Goal: Information Seeking & Learning: Find specific fact

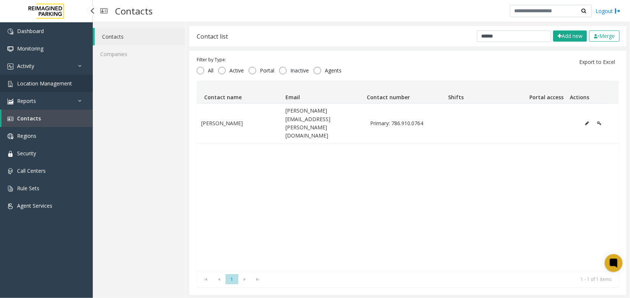
drag, startPoint x: 0, startPoint y: 0, endPoint x: 68, endPoint y: 89, distance: 111.8
click at [68, 89] on link "Location Management" at bounding box center [46, 83] width 93 height 17
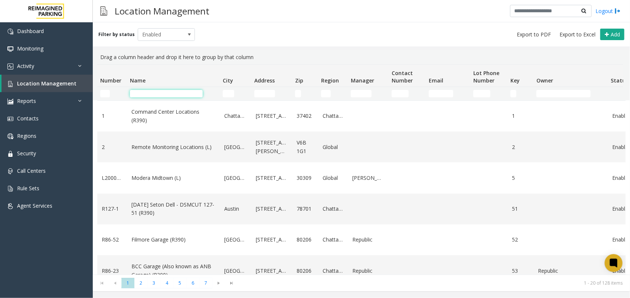
click at [177, 97] on input "Name Filter" at bounding box center [166, 93] width 73 height 7
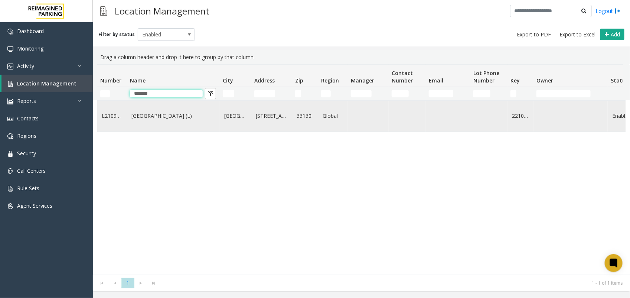
type input "*******"
click at [157, 119] on link "Brickell City Centre (L)" at bounding box center [173, 116] width 84 height 8
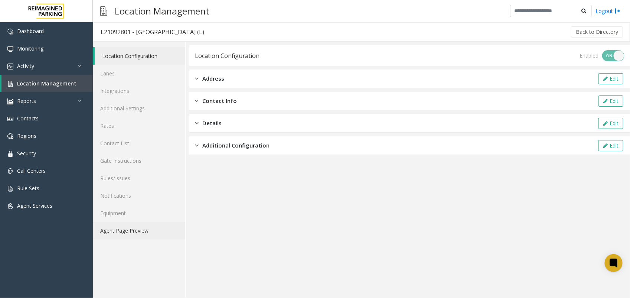
click at [147, 236] on link "Agent Page Preview" at bounding box center [139, 230] width 92 height 17
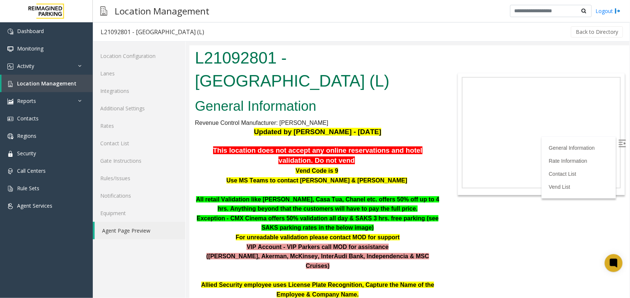
scroll to position [232, 0]
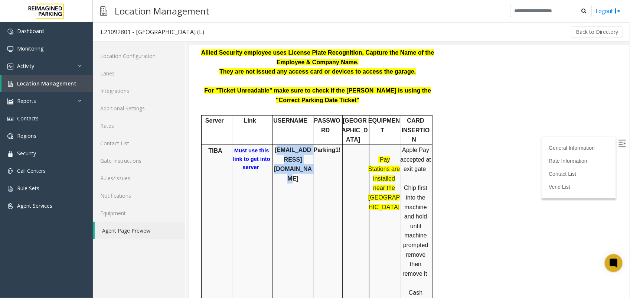
drag, startPoint x: 305, startPoint y: 133, endPoint x: 274, endPoint y: 124, distance: 32.1
click at [274, 146] on b "bccparking@reefparking.com" at bounding box center [293, 163] width 38 height 35
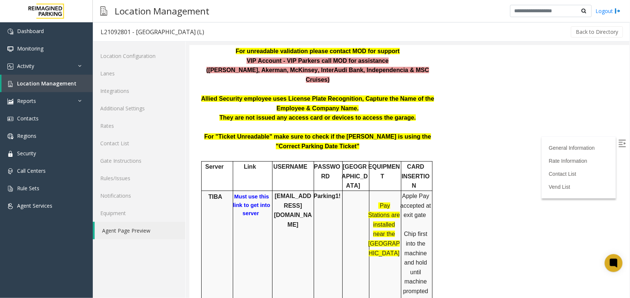
scroll to position [186, 0]
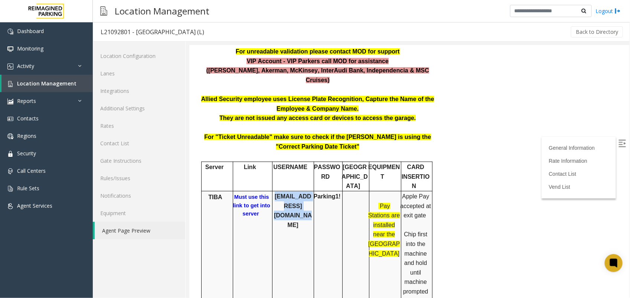
drag, startPoint x: 271, startPoint y: 166, endPoint x: 303, endPoint y: 177, distance: 34.4
click at [303, 193] on b "bccparking@reefparking.com" at bounding box center [293, 210] width 38 height 35
drag, startPoint x: 303, startPoint y: 177, endPoint x: 307, endPoint y: 181, distance: 5.3
click at [307, 191] on p "bccparking@reefparking.com" at bounding box center [293, 210] width 40 height 38
click at [306, 191] on p "bccparking@reefparking.com" at bounding box center [293, 210] width 40 height 38
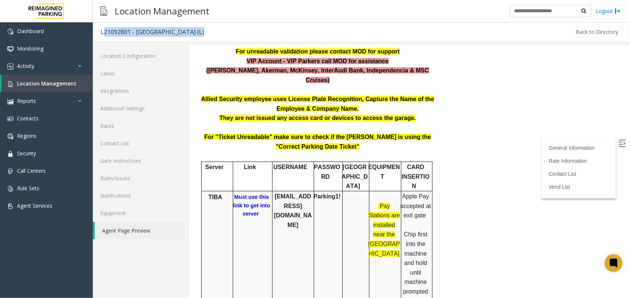
drag, startPoint x: 210, startPoint y: 33, endPoint x: 98, endPoint y: 33, distance: 112.5
click at [98, 33] on div "L21092801 - Brickell City Centre (L) Back to Directory" at bounding box center [361, 31] width 537 height 19
copy div "L21092801 - Brickell City Centre (L)"
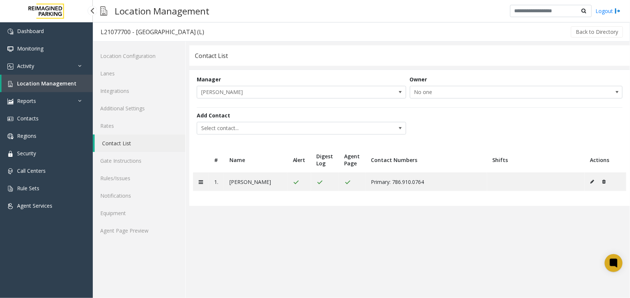
click at [45, 82] on span "Location Management" at bounding box center [46, 83] width 59 height 7
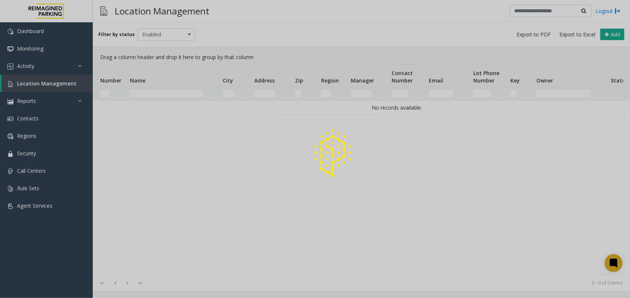
click at [59, 71] on div at bounding box center [315, 149] width 630 height 298
click at [62, 69] on div at bounding box center [315, 149] width 630 height 298
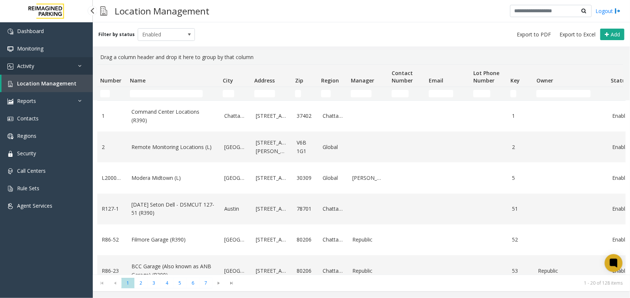
click at [62, 69] on link "Activity" at bounding box center [46, 65] width 93 height 17
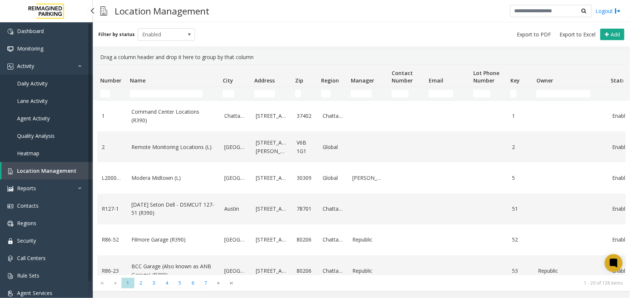
click at [55, 113] on link "Agent Activity" at bounding box center [46, 118] width 93 height 17
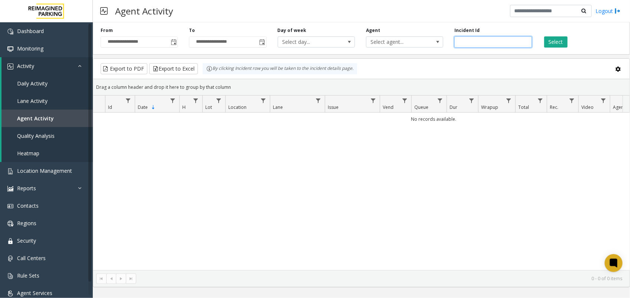
click at [491, 44] on input "number" at bounding box center [492, 41] width 77 height 11
paste input "*******"
type input "*******"
click at [551, 40] on button "Select" at bounding box center [555, 41] width 23 height 11
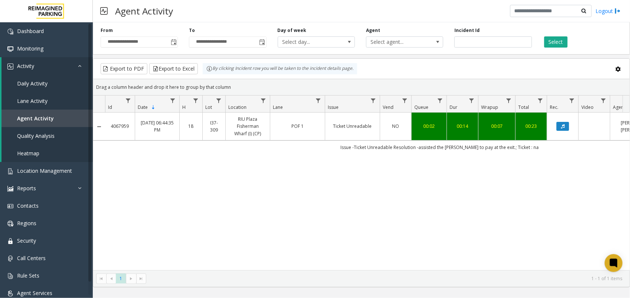
click at [365, 127] on link "Ticket Unreadable" at bounding box center [353, 126] width 46 height 7
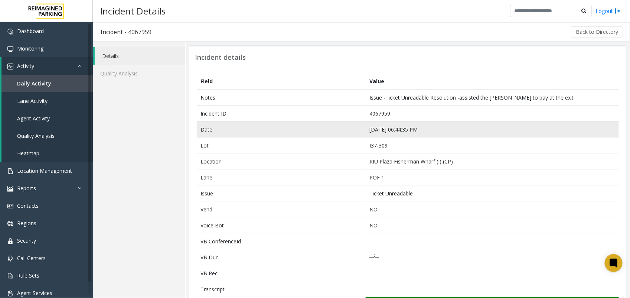
click at [392, 129] on td "Aug 31 06:44:35 PM" at bounding box center [492, 129] width 253 height 16
click at [411, 126] on td "Aug 31 06:44:35 PM" at bounding box center [492, 129] width 253 height 16
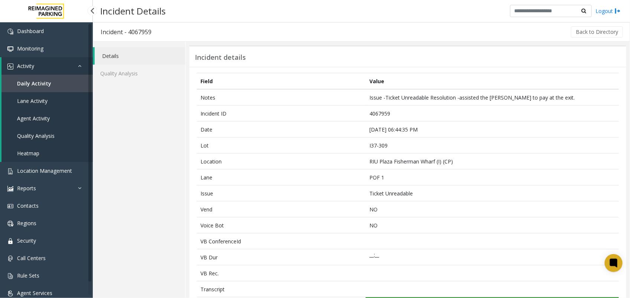
click at [29, 117] on span "Agent Activity" at bounding box center [33, 118] width 33 height 7
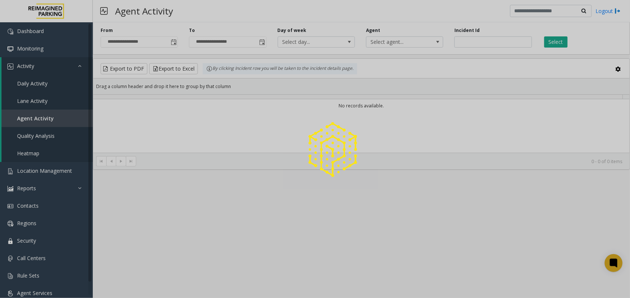
click at [476, 44] on div at bounding box center [315, 149] width 630 height 298
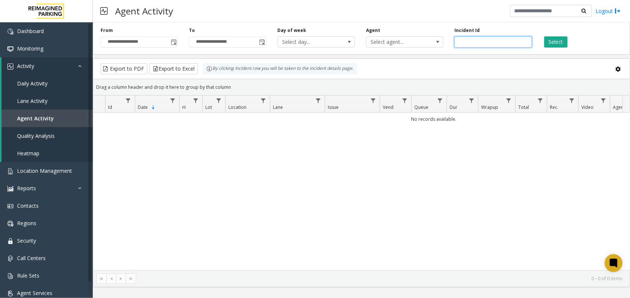
click at [480, 44] on input "number" at bounding box center [492, 41] width 77 height 11
paste input "*******"
type input "*******"
click at [548, 42] on button "Select" at bounding box center [555, 41] width 23 height 11
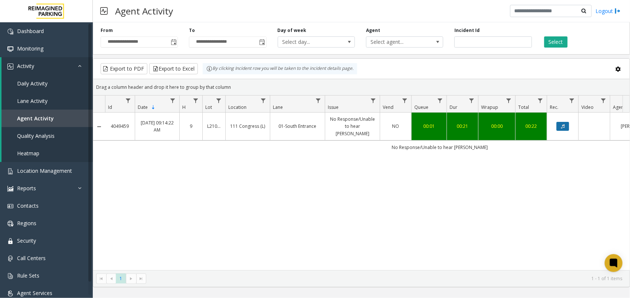
click at [558, 124] on button "Data table" at bounding box center [563, 126] width 13 height 9
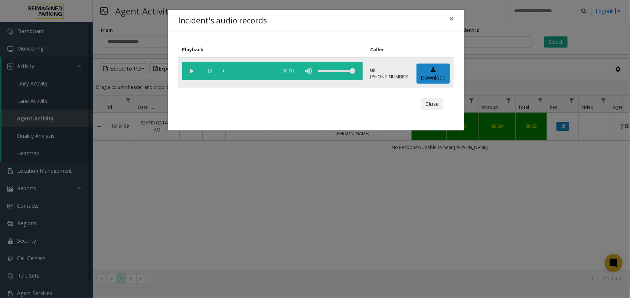
click at [187, 70] on vg-play-pause at bounding box center [191, 71] width 19 height 19
click at [218, 162] on div "Incident's audio records × Playback Caller 1x 00:22 tel:+10106609001 Download C…" at bounding box center [315, 149] width 630 height 298
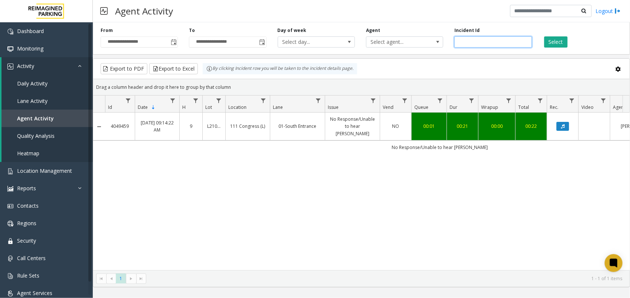
click at [469, 45] on input "*******" at bounding box center [492, 41] width 77 height 11
paste input "number"
click at [561, 45] on button "Select" at bounding box center [555, 41] width 23 height 11
click at [564, 128] on icon "Data table" at bounding box center [563, 126] width 4 height 4
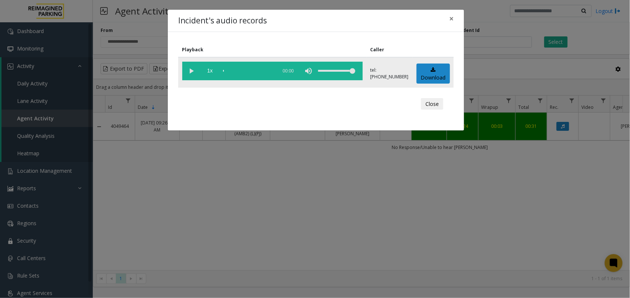
click at [193, 69] on vg-play-pause at bounding box center [191, 71] width 19 height 19
click at [329, 155] on div "Incident's audio records × Playback Caller 1x 00:25 tel:+10103689001 Download C…" at bounding box center [315, 149] width 630 height 298
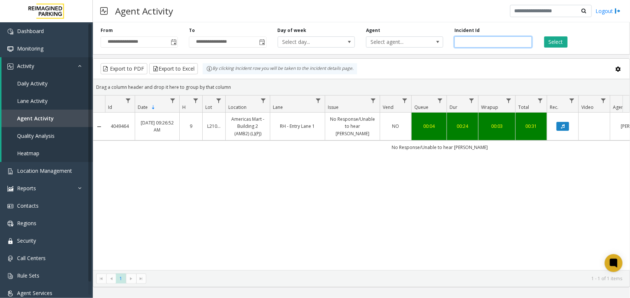
click at [459, 45] on input "*******" at bounding box center [492, 41] width 77 height 11
paste input "number"
click at [542, 43] on div "Select" at bounding box center [582, 37] width 88 height 20
click at [550, 43] on button "Select" at bounding box center [555, 41] width 23 height 11
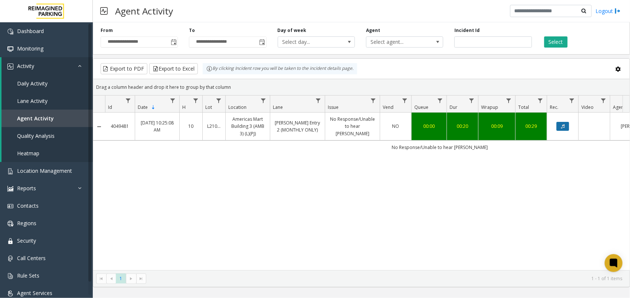
click at [566, 127] on button "Data table" at bounding box center [563, 126] width 13 height 9
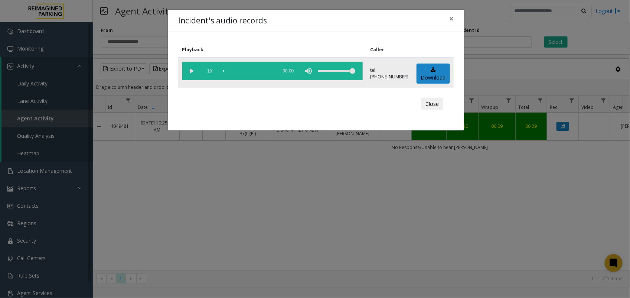
click at [195, 68] on vg-play-pause at bounding box center [191, 71] width 19 height 19
click at [485, 52] on div "Incident's audio records × Playback Caller 1x 00:22 tel:+10103699002 Download C…" at bounding box center [315, 149] width 630 height 298
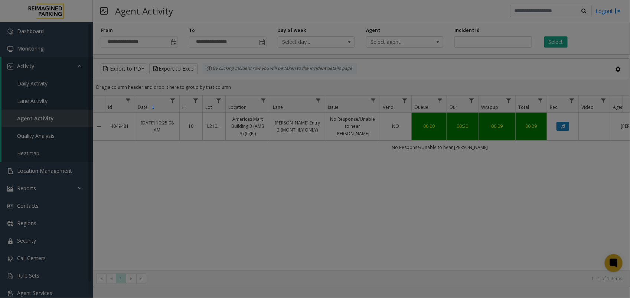
click at [469, 40] on bs-modal-backdrop at bounding box center [315, 149] width 630 height 298
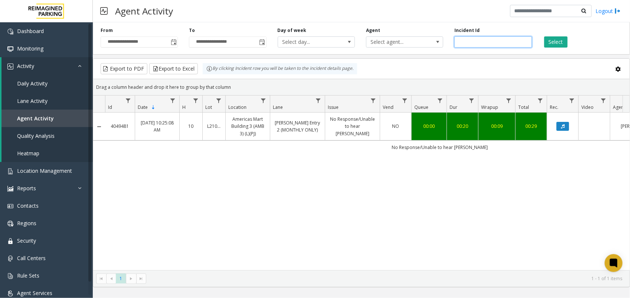
click at [469, 40] on input "*******" at bounding box center [492, 41] width 77 height 11
paste input "number"
click at [548, 44] on button "Select" at bounding box center [555, 41] width 23 height 11
click at [561, 125] on icon "Data table" at bounding box center [563, 126] width 4 height 4
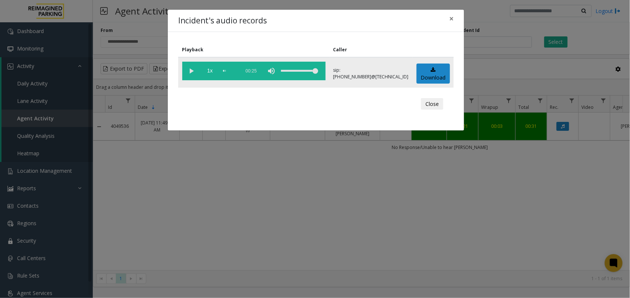
click at [190, 75] on vg-play-pause at bounding box center [191, 71] width 19 height 19
click at [316, 142] on div "Incident's audio records × Playback Caller 1x 00:25 sip:190044190014163228248@6…" at bounding box center [315, 149] width 630 height 298
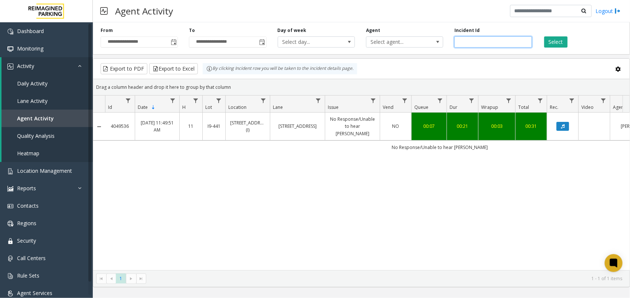
click at [472, 43] on input "*******" at bounding box center [492, 41] width 77 height 11
paste input "number"
type input "*******"
click at [561, 41] on button "Select" at bounding box center [555, 41] width 23 height 11
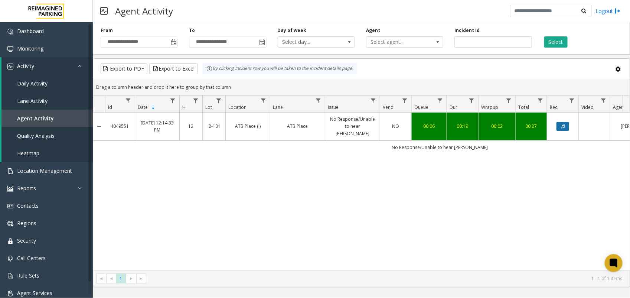
click at [565, 124] on icon "Data table" at bounding box center [563, 126] width 4 height 4
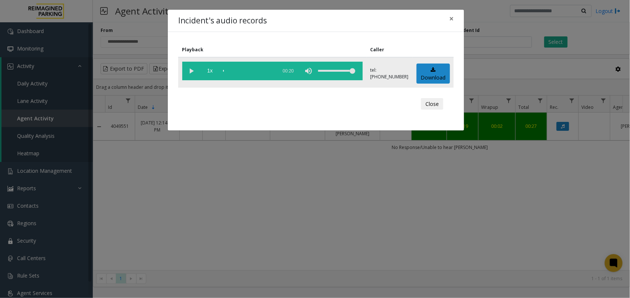
click at [196, 70] on vg-play-pause at bounding box center [191, 71] width 19 height 19
click at [276, 188] on div "Incident's audio records × Playback Caller 1x 00:20 tel:02010190017804259182 Do…" at bounding box center [315, 149] width 630 height 298
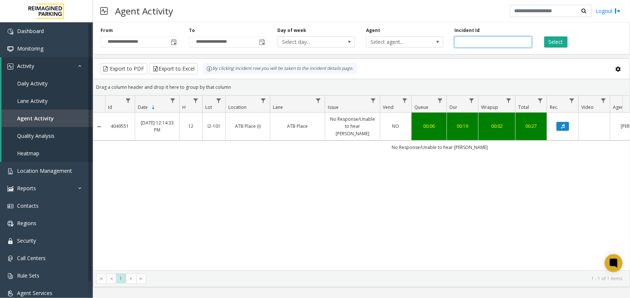
click at [470, 42] on input "*******" at bounding box center [492, 41] width 77 height 11
paste input "number"
click at [563, 42] on button "Select" at bounding box center [555, 41] width 23 height 11
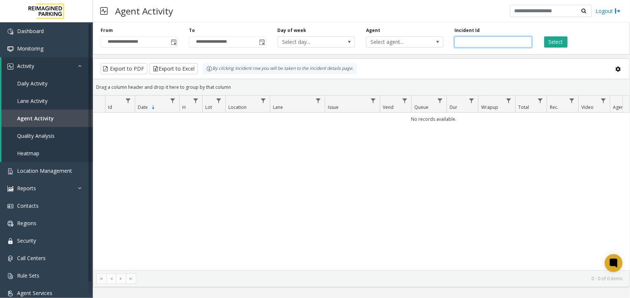
click at [462, 45] on input "number" at bounding box center [492, 41] width 77 height 11
paste input "*******"
click at [544, 42] on button "Select" at bounding box center [555, 41] width 23 height 11
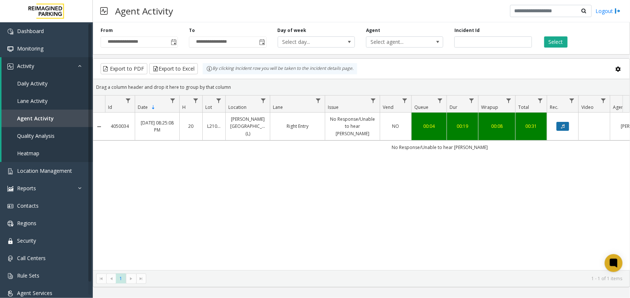
click at [565, 122] on button "Data table" at bounding box center [563, 126] width 13 height 9
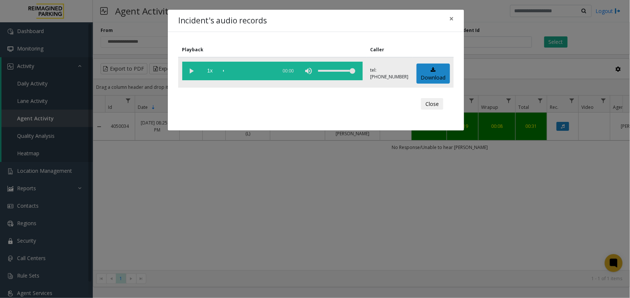
click at [192, 67] on vg-play-pause at bounding box center [191, 71] width 19 height 19
click at [179, 196] on div "Incident's audio records × Playback Caller 1x 00:21 tel:+12109319001 Download C…" at bounding box center [315, 149] width 630 height 298
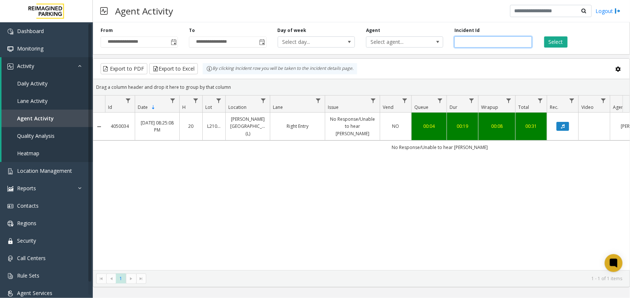
click at [474, 45] on input "*******" at bounding box center [492, 41] width 77 height 11
paste input "number"
click at [557, 46] on button "Select" at bounding box center [555, 41] width 23 height 11
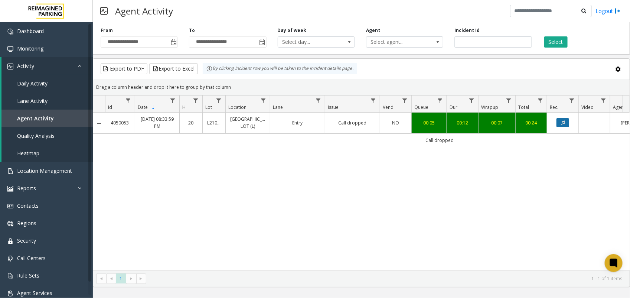
click at [562, 125] on icon "Data table" at bounding box center [563, 122] width 4 height 4
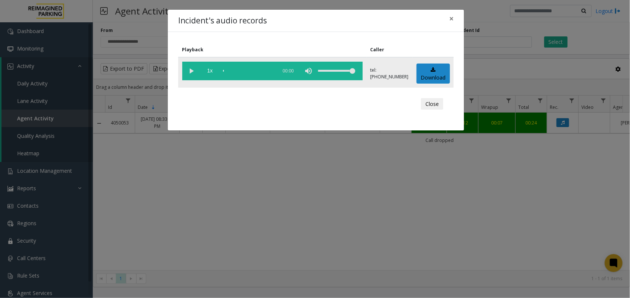
click at [184, 72] on vg-play-pause at bounding box center [191, 71] width 19 height 19
click at [141, 163] on div "Incident's audio records × Playback Caller 1x 00:13 tel:+10108719001 Download C…" at bounding box center [315, 149] width 630 height 298
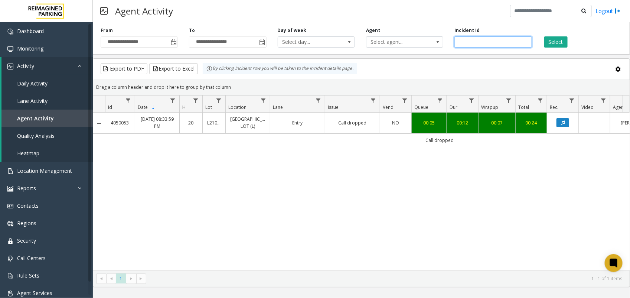
click at [473, 42] on input "*******" at bounding box center [492, 41] width 77 height 11
paste input "number"
click at [542, 38] on div "Select" at bounding box center [582, 37] width 88 height 20
click at [552, 41] on button "Select" at bounding box center [555, 41] width 23 height 11
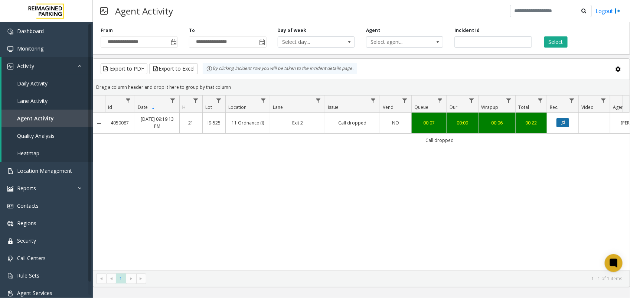
click at [560, 123] on button "Data table" at bounding box center [563, 122] width 13 height 9
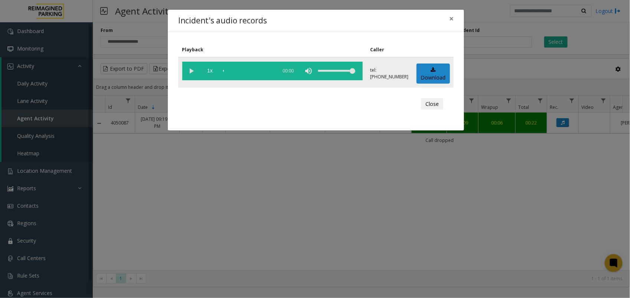
click at [188, 70] on vg-play-pause at bounding box center [191, 71] width 19 height 19
click at [535, 114] on div "Incident's audio records × Playback Caller 1x 00:10 tel:+10905259006 Download C…" at bounding box center [315, 149] width 630 height 298
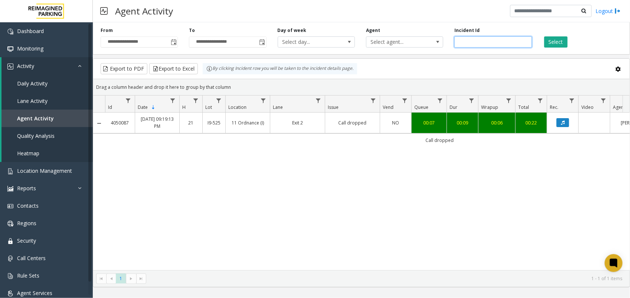
click at [463, 42] on input "*******" at bounding box center [492, 41] width 77 height 11
paste input "number"
type input "*******"
click at [564, 46] on button "Select" at bounding box center [555, 41] width 23 height 11
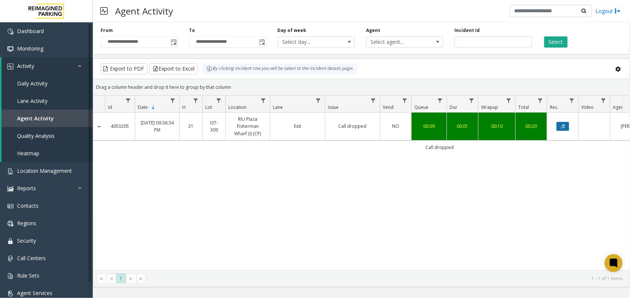
click at [561, 127] on icon "Data table" at bounding box center [563, 126] width 4 height 4
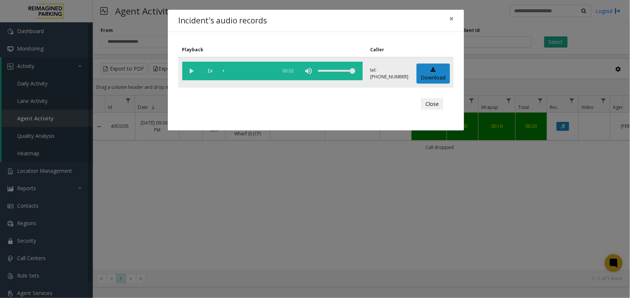
click at [192, 74] on vg-play-pause at bounding box center [191, 71] width 19 height 19
click at [301, 176] on div "Incident's audio records × Playback Caller 1x 00:02 tel:+10373099002 Download C…" at bounding box center [315, 149] width 630 height 298
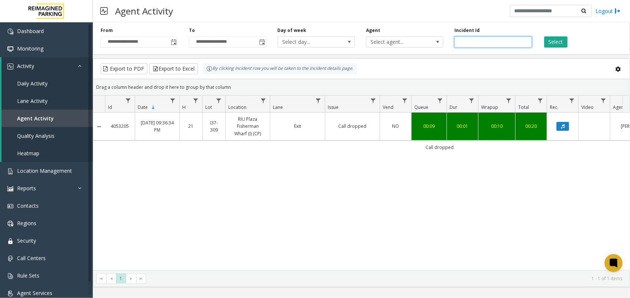
click at [472, 40] on input "*******" at bounding box center [492, 41] width 77 height 11
paste input "number"
drag, startPoint x: 469, startPoint y: 41, endPoint x: 478, endPoint y: 45, distance: 9.5
click at [469, 41] on input "number" at bounding box center [492, 41] width 77 height 11
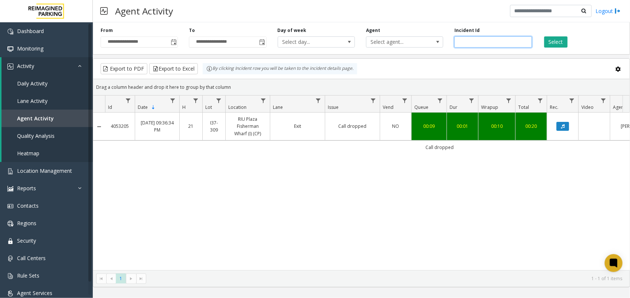
paste input "*******"
click at [564, 48] on div "**********" at bounding box center [361, 36] width 537 height 35
click at [558, 41] on button "Select" at bounding box center [555, 41] width 23 height 11
click at [566, 123] on button "Data table" at bounding box center [563, 126] width 13 height 9
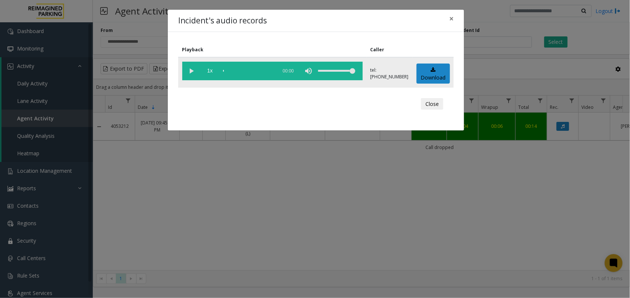
click at [192, 69] on vg-play-pause at bounding box center [191, 71] width 19 height 19
drag, startPoint x: 511, startPoint y: 80, endPoint x: 504, endPoint y: 71, distance: 11.1
click at [511, 80] on div "Incident's audio records × Playback Caller 1x 00:05 tel:+10109169006 Download C…" at bounding box center [315, 149] width 630 height 298
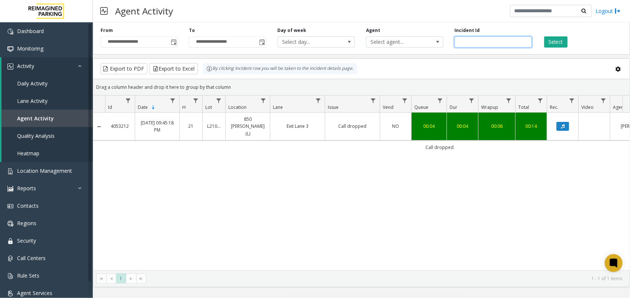
click at [473, 45] on input "*******" at bounding box center [492, 41] width 77 height 11
paste input "number"
click at [555, 41] on button "Select" at bounding box center [555, 41] width 23 height 11
click at [564, 122] on button "Data table" at bounding box center [563, 126] width 13 height 9
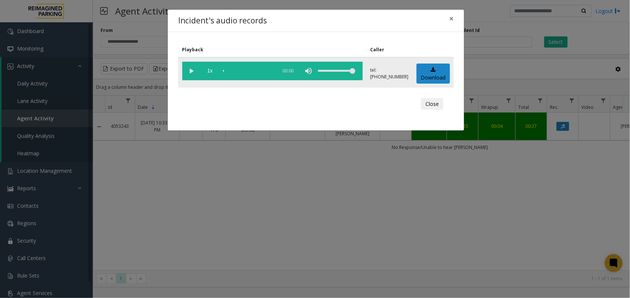
click at [190, 73] on vg-play-pause at bounding box center [191, 71] width 19 height 19
click at [214, 164] on div "Incident's audio records × Playback Caller 1x 00:25 tel:+10611769001 Download C…" at bounding box center [315, 149] width 630 height 298
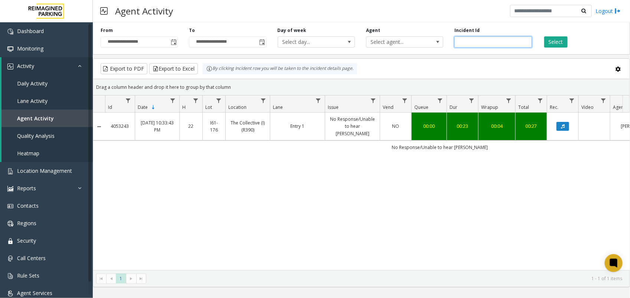
click at [465, 43] on input "*******" at bounding box center [492, 41] width 77 height 11
paste input "number"
type input "*******"
click at [559, 45] on button "Select" at bounding box center [555, 41] width 23 height 11
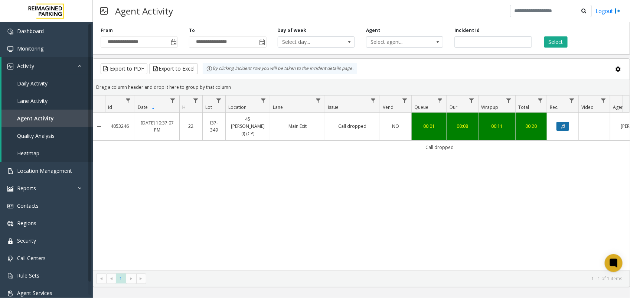
click at [563, 124] on icon "Data table" at bounding box center [563, 126] width 4 height 4
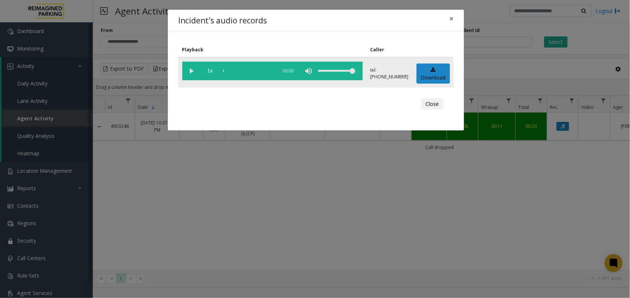
click at [192, 71] on vg-play-pause at bounding box center [191, 71] width 19 height 19
click at [230, 168] on div "Incident's audio records × Playback Caller 1x 00:09 tel:+10373489009 Download C…" at bounding box center [315, 149] width 630 height 298
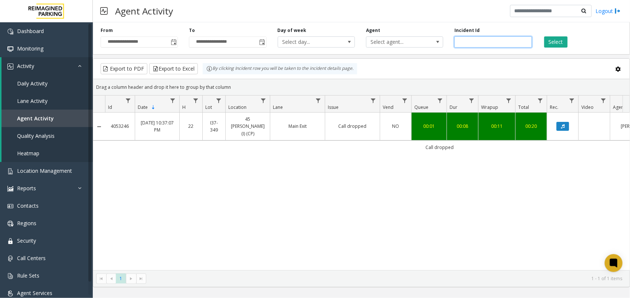
click at [467, 38] on input "*******" at bounding box center [492, 41] width 77 height 11
paste input "number"
drag, startPoint x: 472, startPoint y: 39, endPoint x: 498, endPoint y: 43, distance: 26.7
click at [472, 39] on input "number" at bounding box center [492, 41] width 77 height 11
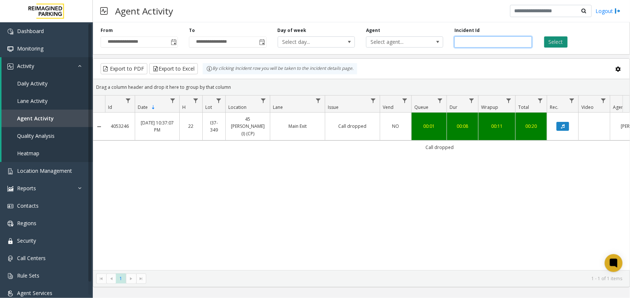
paste input "*******"
click at [559, 43] on button "Select" at bounding box center [555, 41] width 23 height 11
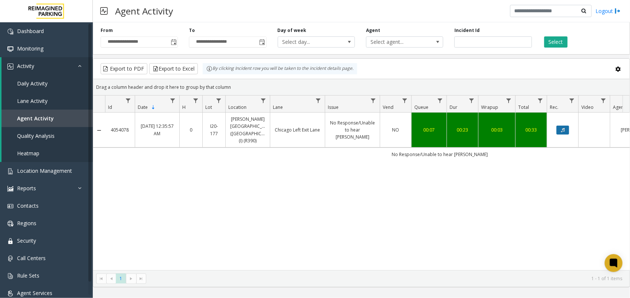
click at [563, 128] on icon "Data table" at bounding box center [563, 130] width 4 height 4
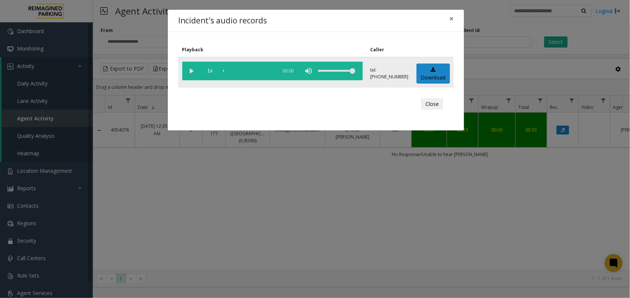
click at [188, 71] on vg-play-pause at bounding box center [191, 71] width 19 height 19
click at [447, 183] on div "Incident's audio records × Playback Caller 1x 00:24 tel:+10201779006 Download C…" at bounding box center [315, 149] width 630 height 298
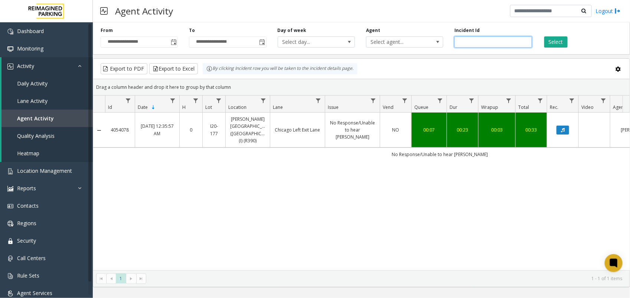
click at [462, 39] on input "*******" at bounding box center [492, 41] width 77 height 11
paste input "number"
click at [558, 40] on button "Select" at bounding box center [555, 41] width 23 height 11
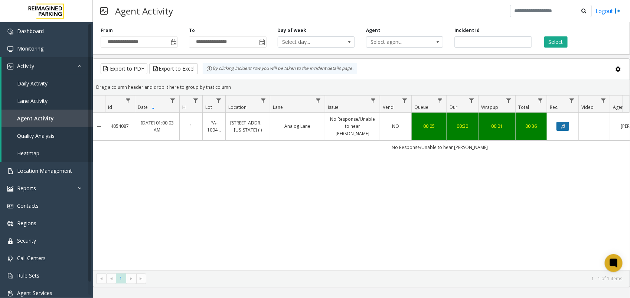
click at [559, 124] on button "Data table" at bounding box center [563, 126] width 13 height 9
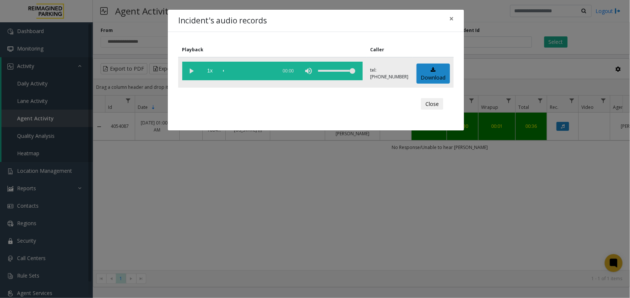
click at [189, 75] on vg-play-pause at bounding box center [191, 71] width 19 height 19
click at [387, 159] on div "Incident's audio records × Playback Caller 1x 00:31 tel:00365190016264494418 Do…" at bounding box center [315, 149] width 630 height 298
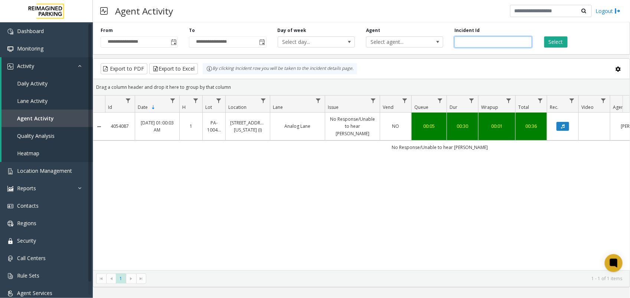
click at [463, 41] on input "*******" at bounding box center [492, 41] width 77 height 11
paste input "number"
click at [556, 43] on button "Select" at bounding box center [555, 41] width 23 height 11
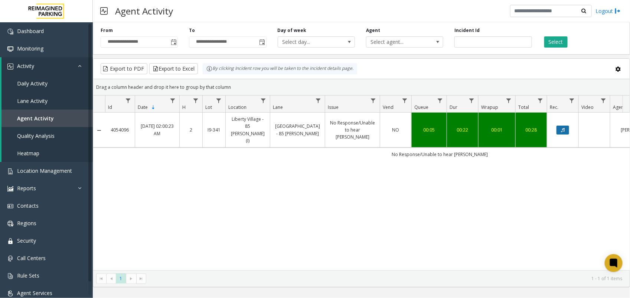
click at [564, 128] on icon "Data table" at bounding box center [563, 130] width 4 height 4
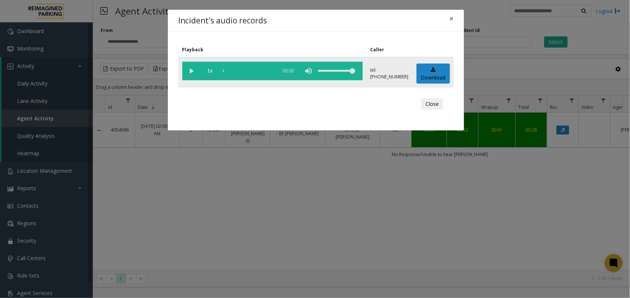
click at [190, 72] on vg-play-pause at bounding box center [191, 71] width 19 height 19
click at [302, 158] on div "Incident's audio records × Playback Caller 1x 00:23 tel:64790190014165373017 Do…" at bounding box center [315, 149] width 630 height 298
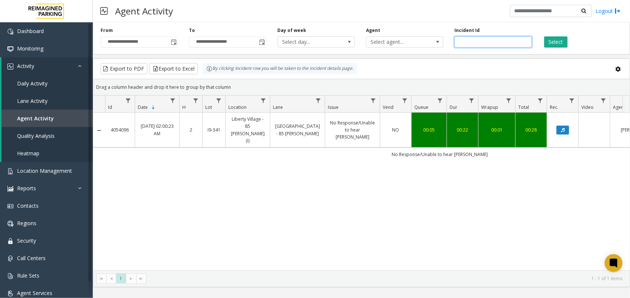
click at [468, 41] on input "*******" at bounding box center [492, 41] width 77 height 11
paste input "number"
type input "*******"
click at [571, 41] on div "Select" at bounding box center [582, 37] width 88 height 20
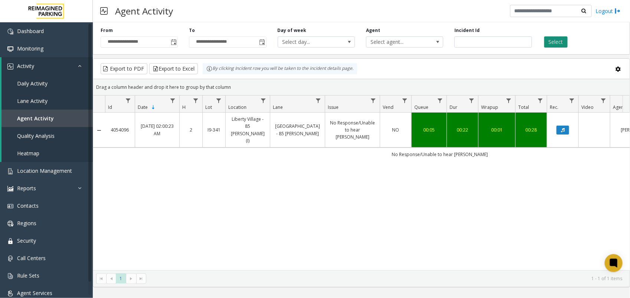
click at [556, 43] on button "Select" at bounding box center [555, 41] width 23 height 11
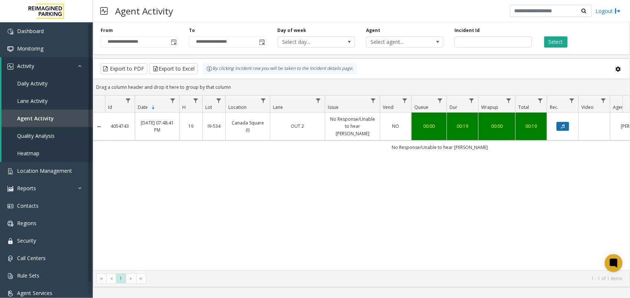
click at [564, 125] on icon "Data table" at bounding box center [563, 126] width 4 height 4
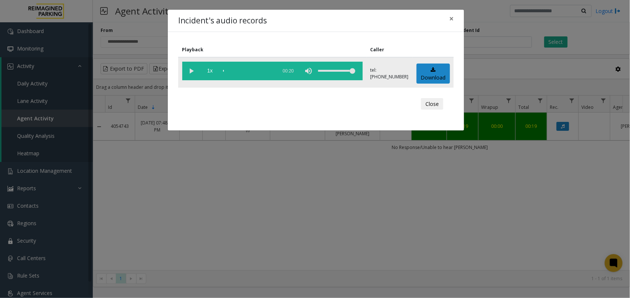
click at [190, 74] on vg-play-pause at bounding box center [191, 71] width 19 height 19
click at [498, 56] on div "Incident's audio records × Playback Caller 1x 00:20 tel:+10905349005 Download C…" at bounding box center [315, 149] width 630 height 298
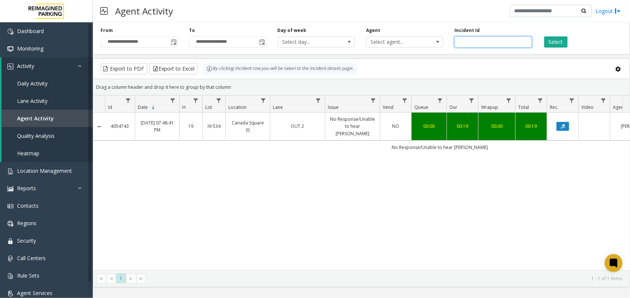
click at [466, 43] on input "*******" at bounding box center [492, 41] width 77 height 11
paste input "number"
click at [486, 43] on input "number" at bounding box center [492, 41] width 77 height 11
paste input "*******"
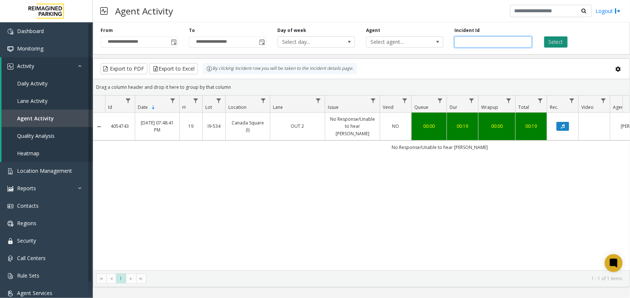
type input "*******"
click at [566, 46] on button "Select" at bounding box center [555, 41] width 23 height 11
click at [563, 133] on td "Data table" at bounding box center [563, 127] width 32 height 28
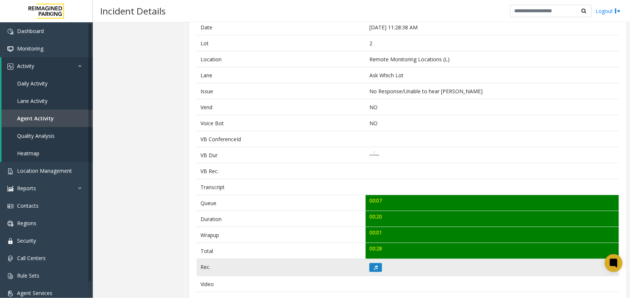
scroll to position [186, 0]
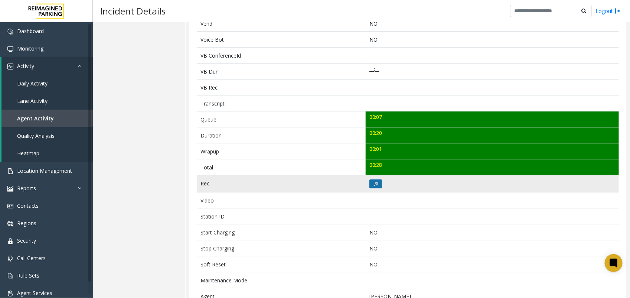
click at [375, 188] on button at bounding box center [375, 183] width 13 height 9
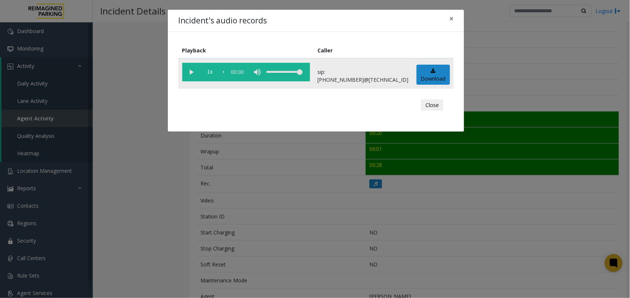
click at [193, 70] on vg-play-pause at bounding box center [191, 72] width 19 height 19
click at [222, 171] on div "Incident's audio records × Playback Caller 1x 00:20 sip:000002900114038023199@6…" at bounding box center [315, 149] width 630 height 298
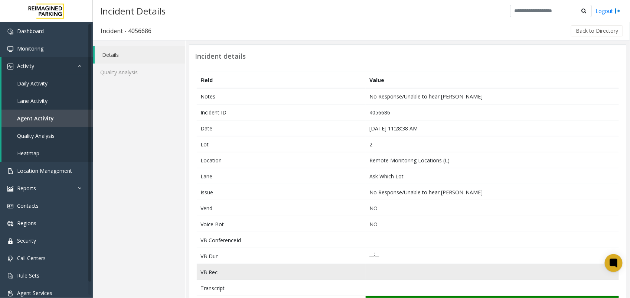
scroll to position [0, 0]
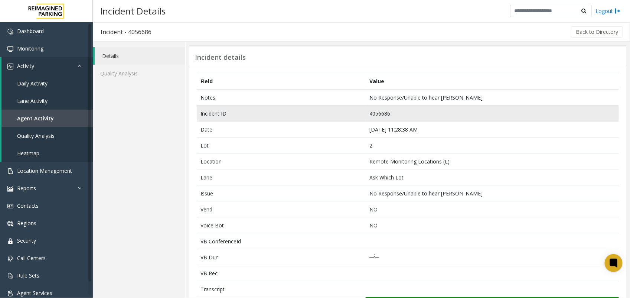
click at [382, 112] on td "4056686" at bounding box center [492, 113] width 253 height 16
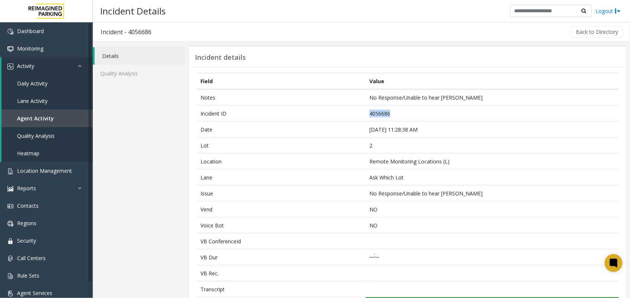
copy td "4056686"
click at [60, 121] on link "Agent Activity" at bounding box center [46, 118] width 91 height 17
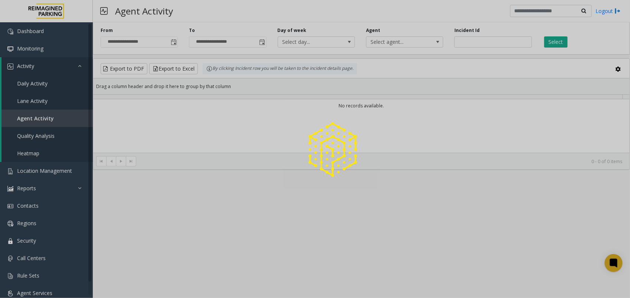
click at [471, 39] on div at bounding box center [315, 149] width 630 height 298
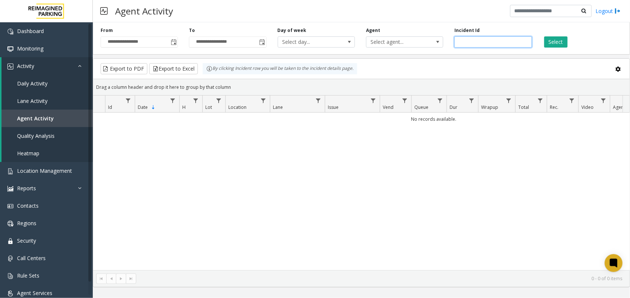
click at [484, 42] on input "number" at bounding box center [492, 41] width 77 height 11
paste input "*******"
click at [557, 43] on button "Select" at bounding box center [555, 41] width 23 height 11
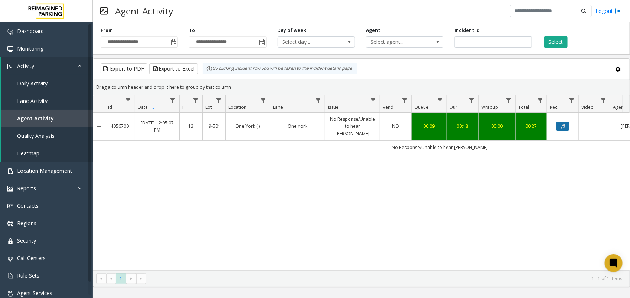
click at [561, 124] on icon "Data table" at bounding box center [563, 126] width 4 height 4
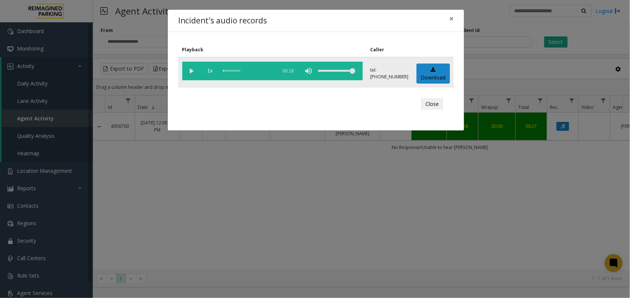
click at [188, 74] on vg-play-pause at bounding box center [191, 71] width 19 height 19
click at [490, 73] on div "Incident's audio records × Playback Caller 1x 00:19 tel:29050190014165940805 Do…" at bounding box center [315, 149] width 630 height 298
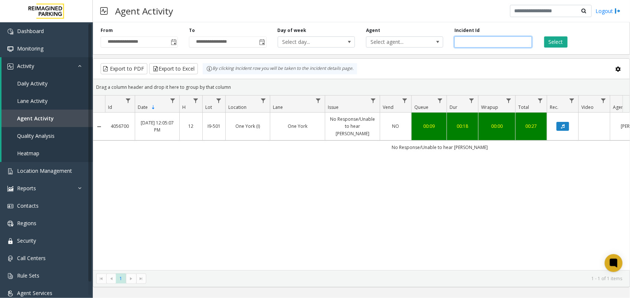
click at [467, 45] on input "*******" at bounding box center [492, 41] width 77 height 11
paste input "number"
type input "*******"
click at [558, 41] on button "Select" at bounding box center [555, 41] width 23 height 11
click at [569, 124] on button "Data table" at bounding box center [563, 126] width 13 height 9
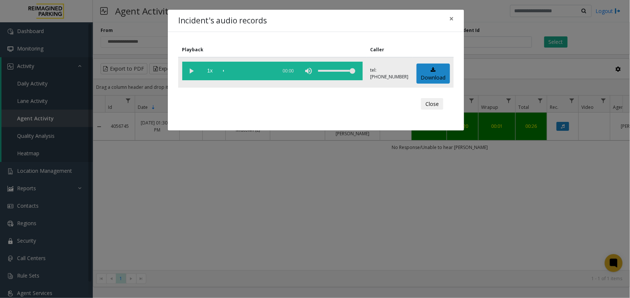
click at [192, 72] on vg-play-pause at bounding box center [191, 71] width 19 height 19
click at [305, 162] on div "Incident's audio records × Playback Caller 1x 00:22 tel:+10000059001 Download C…" at bounding box center [315, 149] width 630 height 298
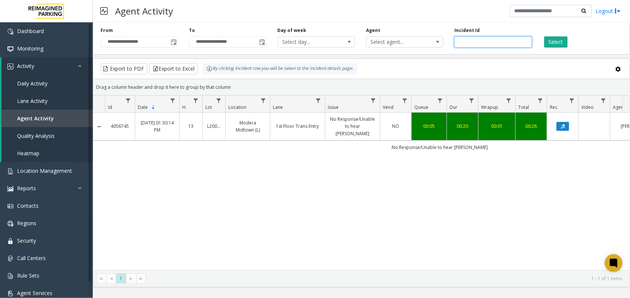
click at [470, 44] on input "*******" at bounding box center [492, 41] width 77 height 11
click at [470, 43] on input "*******" at bounding box center [492, 41] width 77 height 11
click at [469, 46] on input "*******" at bounding box center [492, 41] width 77 height 11
paste input "number"
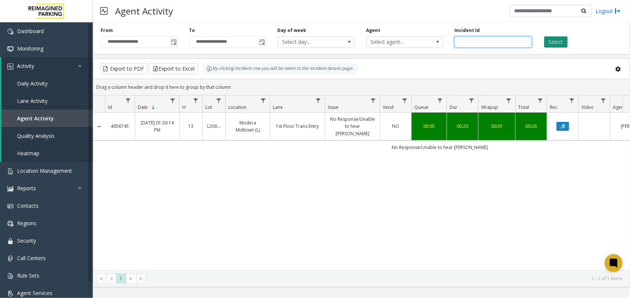
type input "*******"
click at [549, 40] on button "Select" at bounding box center [555, 41] width 23 height 11
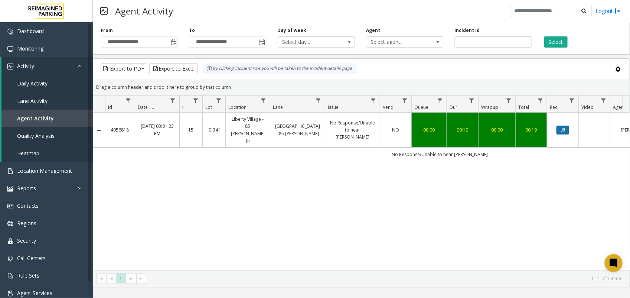
click at [561, 128] on icon "Data table" at bounding box center [563, 130] width 4 height 4
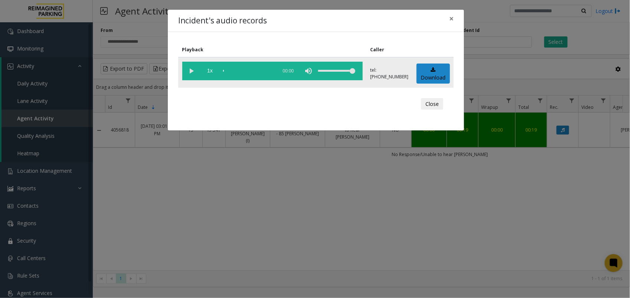
click at [194, 71] on vg-play-pause at bounding box center [191, 71] width 19 height 19
click at [520, 62] on div "Incident's audio records × Playback Caller 1x 00:23 tel:64790190014165373017 Do…" at bounding box center [315, 149] width 630 height 298
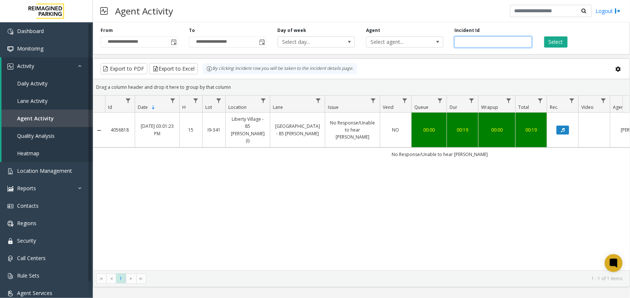
click at [462, 38] on input "*******" at bounding box center [492, 41] width 77 height 11
paste input "number"
click at [477, 38] on input "number" at bounding box center [492, 41] width 77 height 11
paste input "*******"
click at [561, 43] on button "Select" at bounding box center [555, 41] width 23 height 11
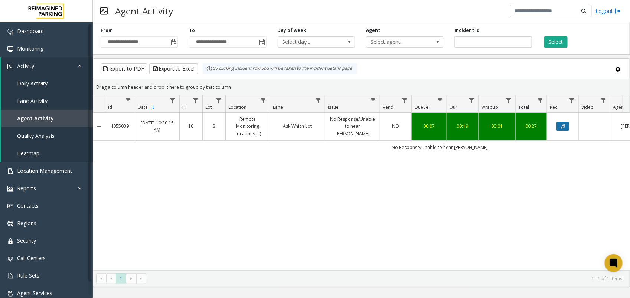
click at [560, 128] on button "Data table" at bounding box center [563, 126] width 13 height 9
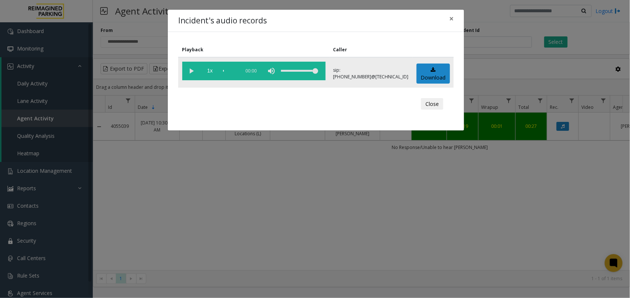
click at [190, 74] on vg-play-pause at bounding box center [191, 71] width 19 height 19
click at [257, 218] on div "Incident's audio records × Playback Caller 1x 00:20 sip:000002900114038023199@6…" at bounding box center [315, 149] width 630 height 298
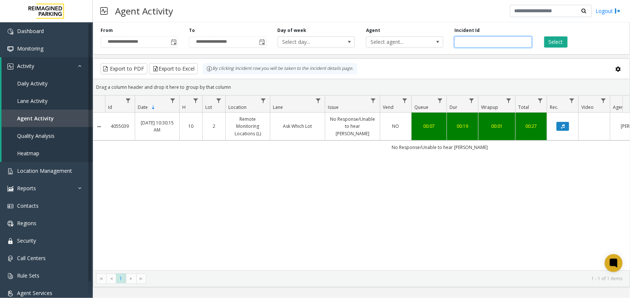
click at [462, 40] on input "*******" at bounding box center [492, 41] width 77 height 11
paste input "number"
click at [569, 38] on div "Select" at bounding box center [582, 37] width 88 height 20
click at [562, 40] on button "Select" at bounding box center [555, 41] width 23 height 11
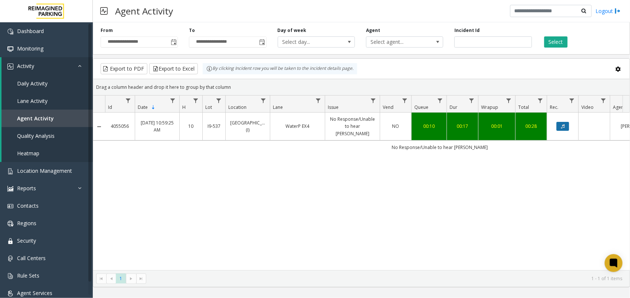
click at [561, 122] on button "Data table" at bounding box center [563, 126] width 13 height 9
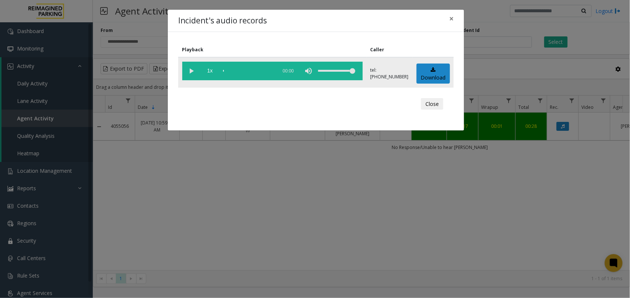
click at [182, 72] on vg-play-pause at bounding box center [191, 71] width 19 height 19
click at [316, 159] on div "Incident's audio records × Playback Caller 1x 00:18 tel:+10905379008 Download C…" at bounding box center [315, 149] width 630 height 298
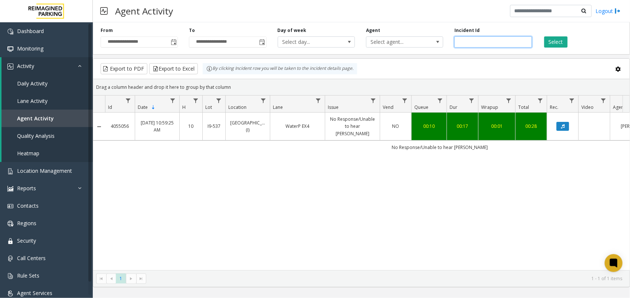
click at [465, 43] on input "*******" at bounding box center [492, 41] width 77 height 11
paste input "number"
click at [550, 43] on button "Select" at bounding box center [555, 41] width 23 height 11
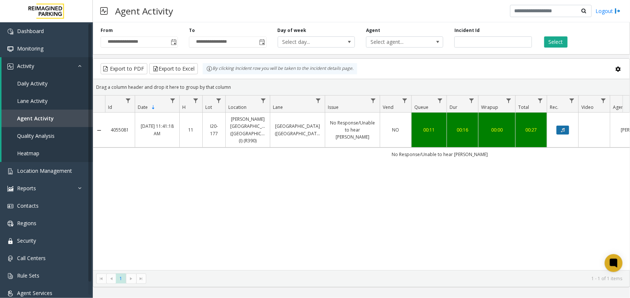
click at [563, 128] on icon "Data table" at bounding box center [563, 130] width 4 height 4
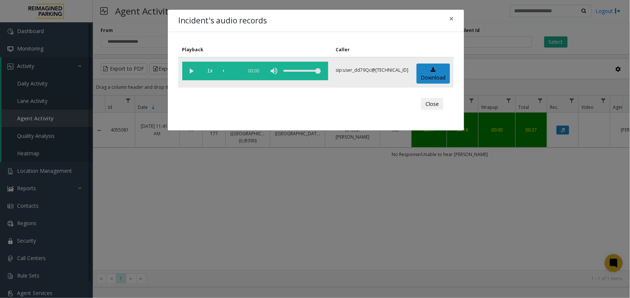
click at [195, 72] on vg-play-pause at bounding box center [191, 71] width 19 height 19
click at [233, 166] on div "Incident's audio records × Playback Caller 1x 00:17 sip:user_dd79Qc@67.223.103.…" at bounding box center [315, 149] width 630 height 298
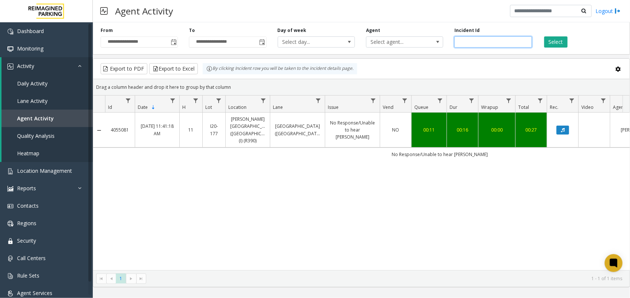
click at [466, 42] on input "*******" at bounding box center [492, 41] width 77 height 11
paste input "number"
type input "*******"
click at [555, 43] on button "Select" at bounding box center [555, 41] width 23 height 11
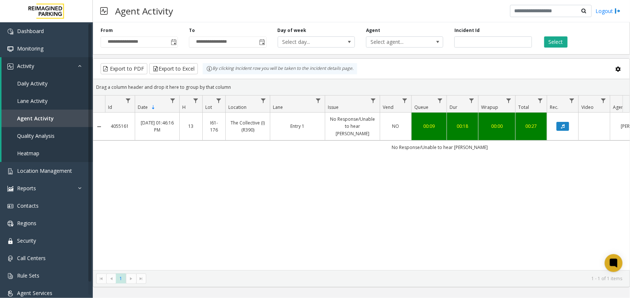
click at [560, 128] on td "Data table" at bounding box center [563, 127] width 32 height 28
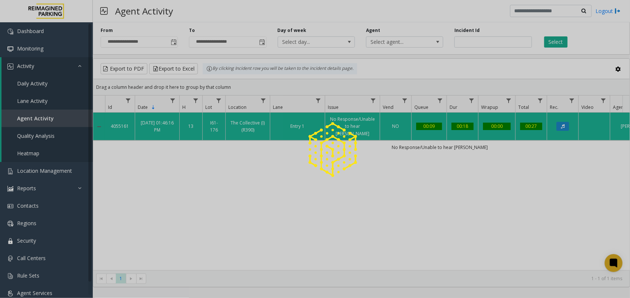
click at [561, 125] on div at bounding box center [315, 149] width 630 height 298
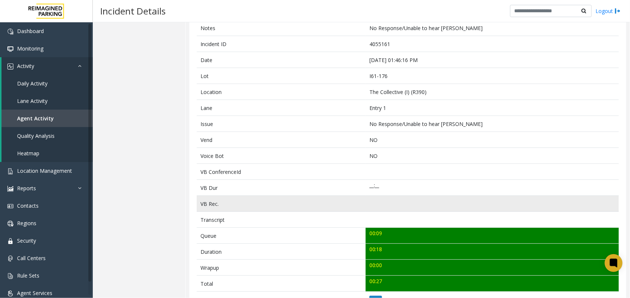
scroll to position [139, 0]
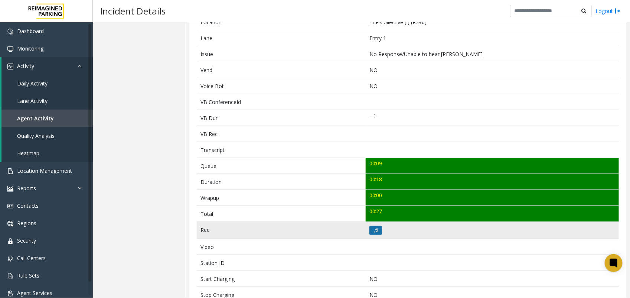
click at [370, 229] on button at bounding box center [375, 230] width 13 height 9
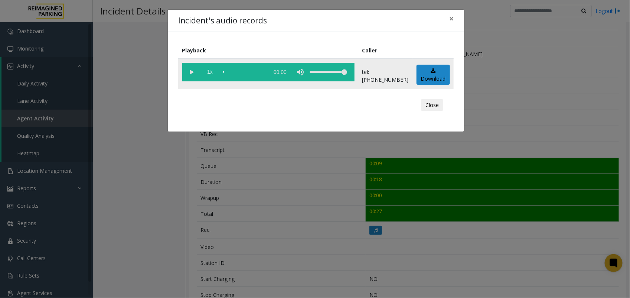
click at [194, 75] on vg-play-pause at bounding box center [191, 72] width 19 height 19
click at [294, 169] on div "Incident's audio records × Playback Caller 1x 00:19 tel:+10611769001 Download C…" at bounding box center [315, 149] width 630 height 298
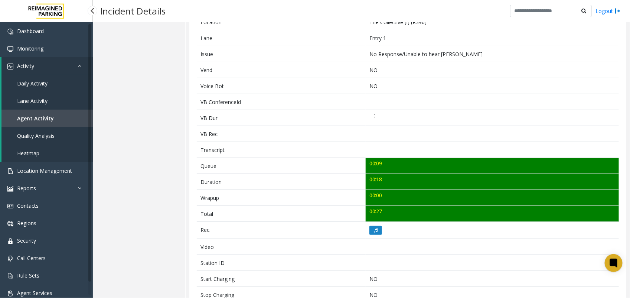
click at [52, 118] on link "Agent Activity" at bounding box center [46, 118] width 91 height 17
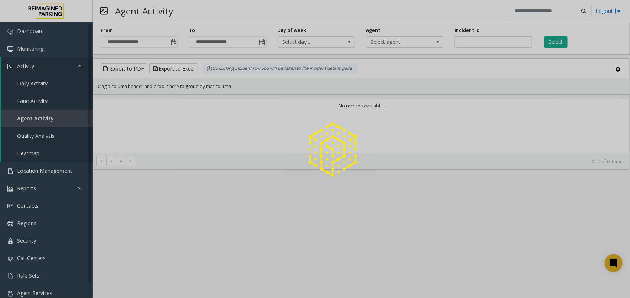
click at [475, 40] on div at bounding box center [315, 149] width 630 height 298
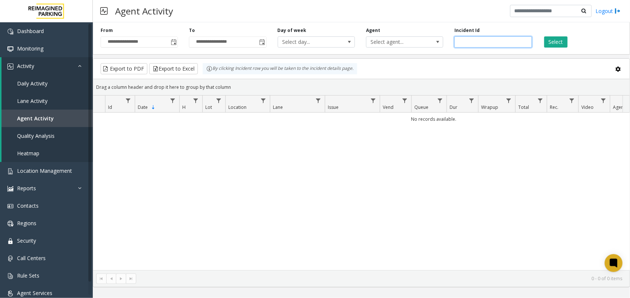
click at [476, 42] on input "number" at bounding box center [492, 41] width 77 height 11
click at [472, 38] on input "number" at bounding box center [492, 41] width 77 height 11
paste input "*******"
click at [552, 47] on button "Select" at bounding box center [555, 41] width 23 height 11
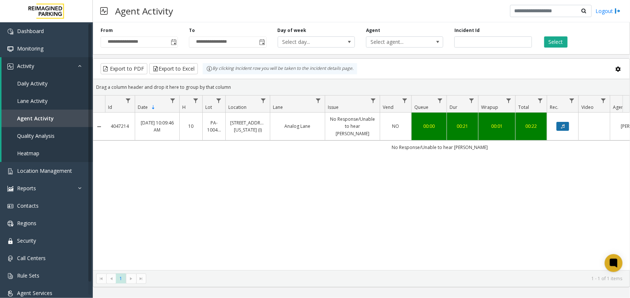
click at [563, 124] on icon "Data table" at bounding box center [563, 126] width 4 height 4
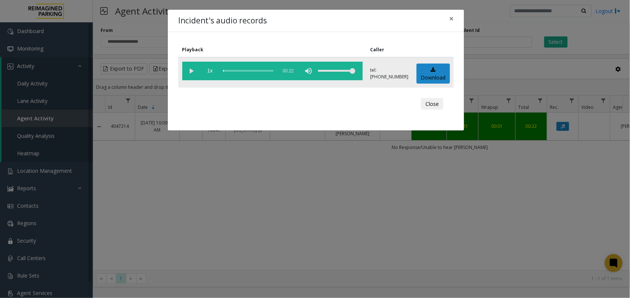
click at [188, 69] on vg-play-pause at bounding box center [191, 71] width 19 height 19
click at [502, 141] on div "Incident's audio records × Playback Caller 1x 00:22 tel:00365190016264494418 Do…" at bounding box center [315, 149] width 630 height 298
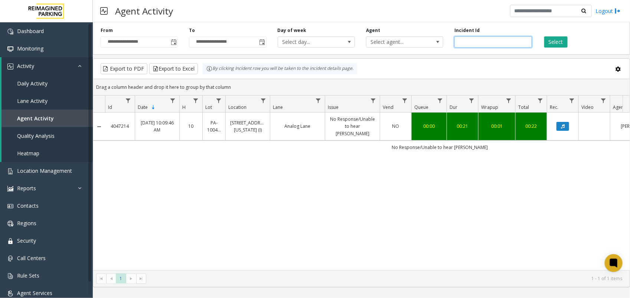
click at [476, 40] on input "*******" at bounding box center [492, 41] width 77 height 11
click at [467, 40] on input "*******" at bounding box center [492, 41] width 77 height 11
paste input "number"
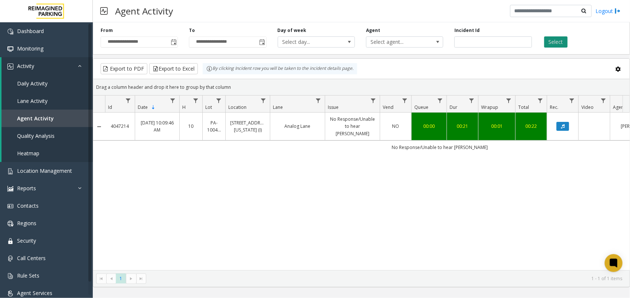
click at [544, 39] on button "Select" at bounding box center [555, 41] width 23 height 11
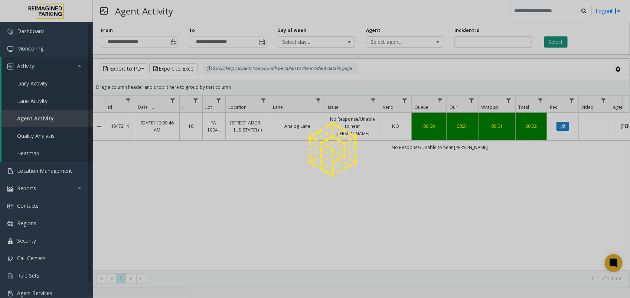
click at [546, 39] on div at bounding box center [315, 149] width 630 height 298
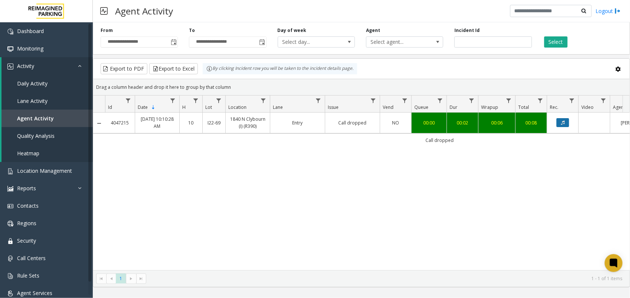
click at [562, 123] on icon "Data table" at bounding box center [563, 122] width 4 height 4
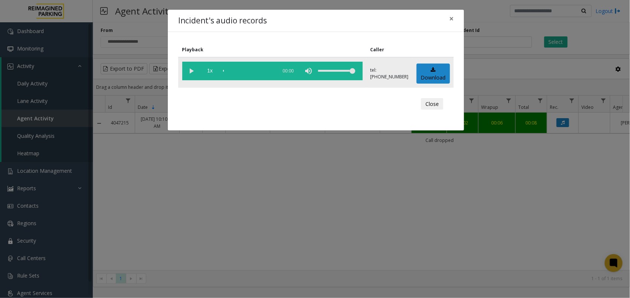
click at [189, 71] on vg-play-pause at bounding box center [191, 71] width 19 height 19
click at [478, 43] on div "Incident's audio records × Playback Caller 1x 00:03 tel:+10160699001 Download C…" at bounding box center [315, 149] width 630 height 298
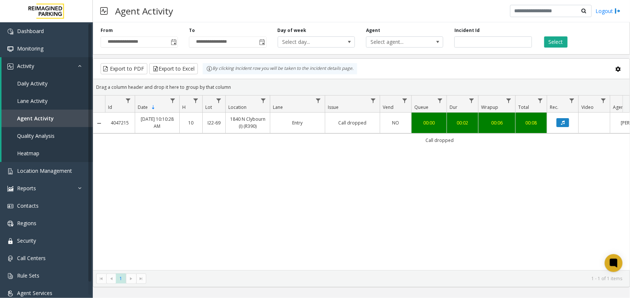
click at [466, 43] on bs-modal-backdrop at bounding box center [315, 149] width 630 height 298
click at [466, 43] on input "*******" at bounding box center [492, 41] width 77 height 11
paste input "number"
click at [557, 41] on button "Select" at bounding box center [555, 41] width 23 height 11
click at [562, 120] on button "Data table" at bounding box center [563, 122] width 13 height 9
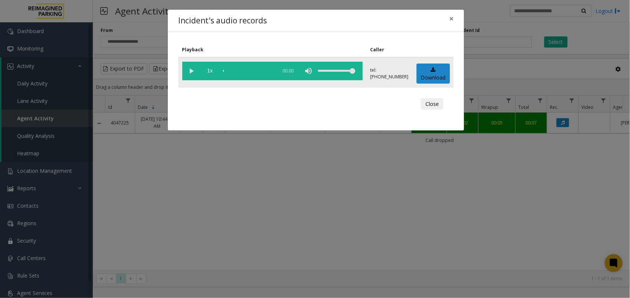
click at [186, 75] on vg-play-pause at bounding box center [191, 71] width 19 height 19
click at [473, 39] on div "Incident's audio records × Playback Caller 1x 00:03 tel:+10210779005 Download C…" at bounding box center [315, 149] width 630 height 298
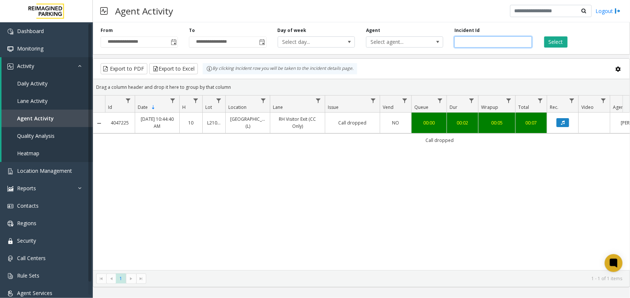
click at [469, 41] on input "*******" at bounding box center [492, 41] width 77 height 11
paste input "number"
type input "*******"
click at [551, 45] on button "Select" at bounding box center [555, 41] width 23 height 11
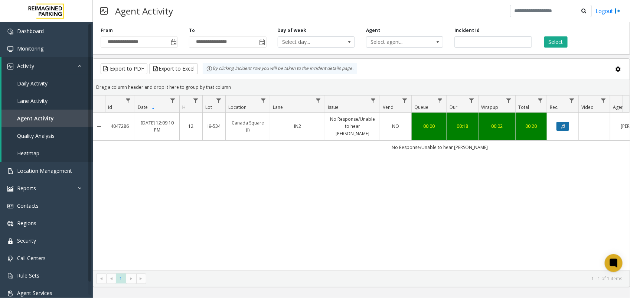
click at [565, 124] on button "Data table" at bounding box center [563, 126] width 13 height 9
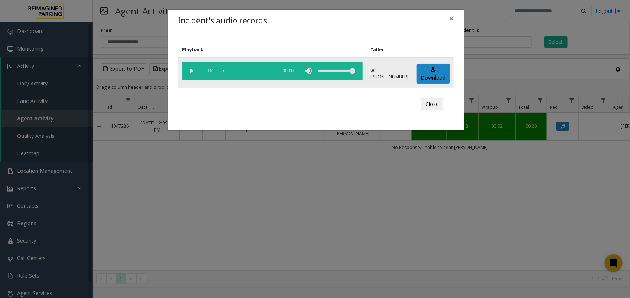
click at [185, 69] on vg-play-pause at bounding box center [191, 71] width 19 height 19
click at [194, 71] on vg-play-pause at bounding box center [191, 71] width 19 height 19
click at [187, 73] on vg-play-pause at bounding box center [191, 71] width 19 height 19
click at [191, 71] on vg-play-pause at bounding box center [191, 71] width 19 height 19
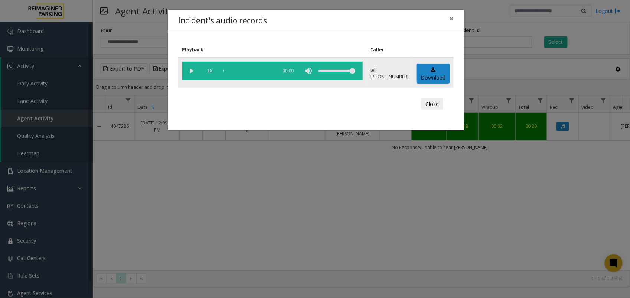
click at [191, 71] on vg-play-pause at bounding box center [191, 71] width 19 height 19
click at [192, 69] on vg-play-pause at bounding box center [191, 71] width 19 height 19
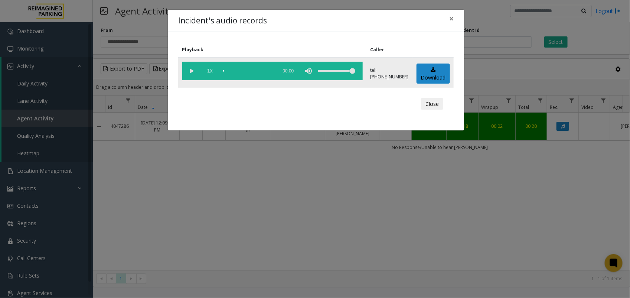
click at [192, 69] on vg-play-pause at bounding box center [191, 71] width 19 height 19
click at [218, 194] on div "Incident's audio records × Playback Caller 1x 00:00 tel:+10905349004 Download C…" at bounding box center [315, 149] width 630 height 298
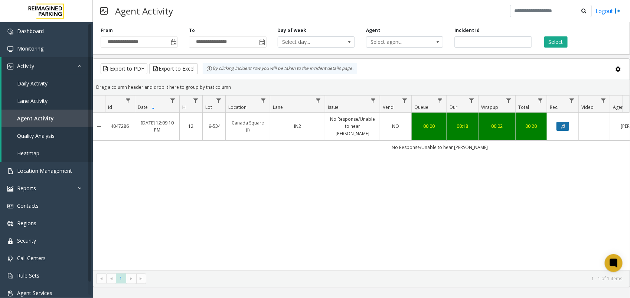
click at [560, 123] on button "Data table" at bounding box center [563, 126] width 13 height 9
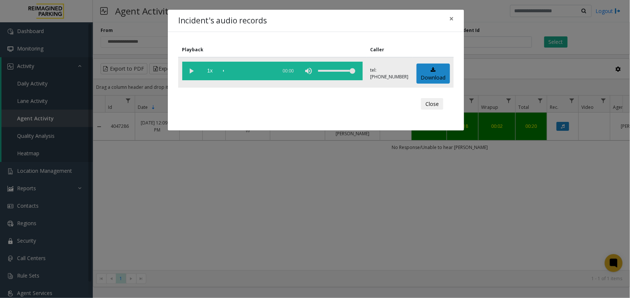
click at [189, 70] on vg-play-pause at bounding box center [191, 71] width 19 height 19
click at [439, 149] on div "Incident's audio records × Playback Caller 1x 00:00 tel:+10905349004 Download C…" at bounding box center [315, 149] width 630 height 298
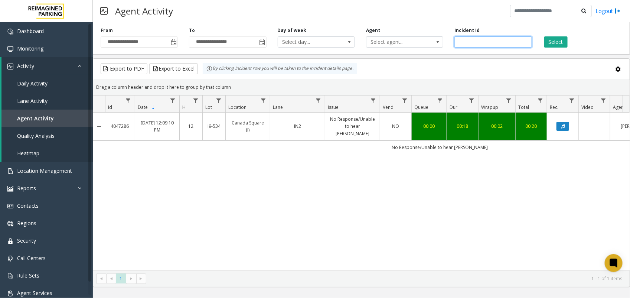
click at [472, 40] on input "*******" at bounding box center [492, 41] width 77 height 11
paste input "number"
click at [545, 45] on button "Select" at bounding box center [555, 41] width 23 height 11
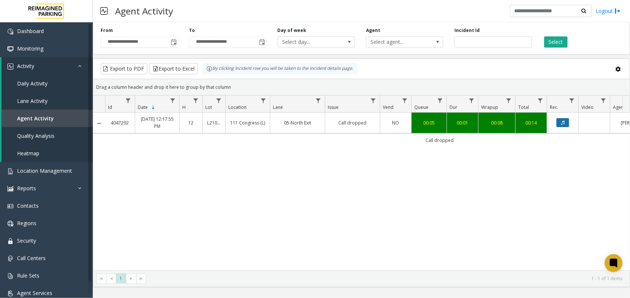
click at [557, 123] on button "Data table" at bounding box center [563, 122] width 13 height 9
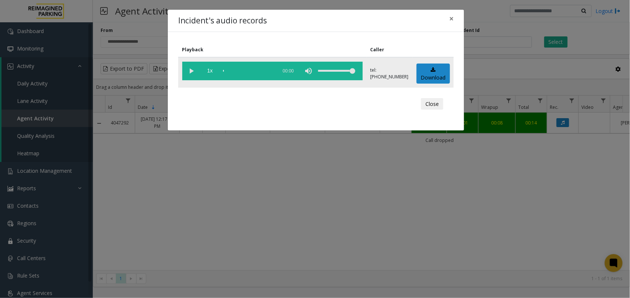
click at [189, 72] on vg-play-pause at bounding box center [191, 71] width 19 height 19
click at [242, 148] on div "Incident's audio records × Playback Caller 1x 00:03 tel:+10106609005 Download C…" at bounding box center [315, 149] width 630 height 298
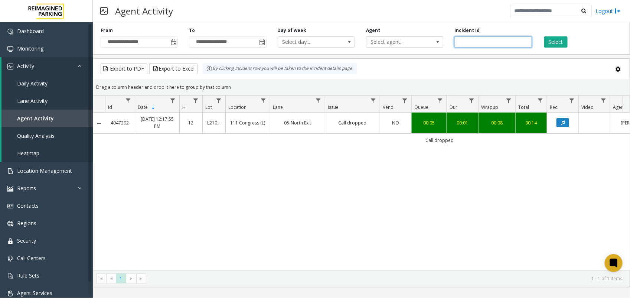
click at [465, 44] on input "*******" at bounding box center [492, 41] width 77 height 11
paste input "number"
type input "*******"
click at [554, 40] on button "Select" at bounding box center [555, 41] width 23 height 11
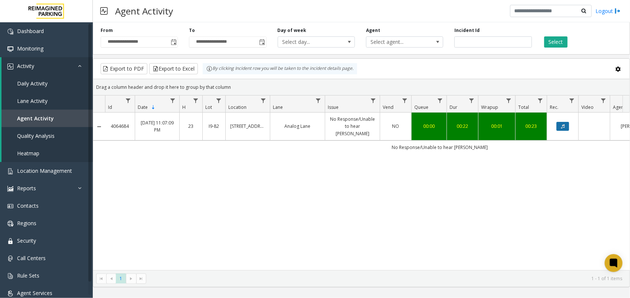
click at [565, 122] on button "Data table" at bounding box center [563, 126] width 13 height 9
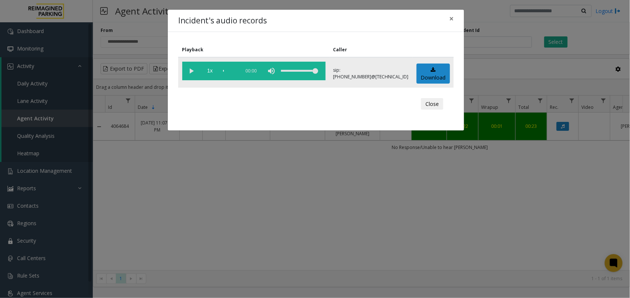
click at [188, 70] on vg-play-pause at bounding box center [191, 71] width 19 height 19
click at [190, 70] on vg-play-pause at bounding box center [191, 71] width 19 height 19
click at [191, 70] on vg-play-pause at bounding box center [191, 71] width 19 height 19
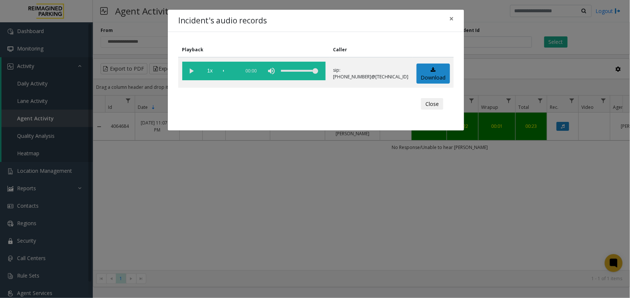
click at [227, 186] on div "Incident's audio records × Playback Caller 1x 00:00 sip:1030777900114165811148@…" at bounding box center [315, 149] width 630 height 298
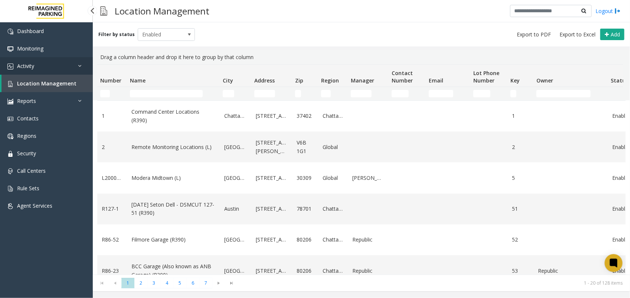
click at [75, 72] on link "Activity" at bounding box center [46, 65] width 93 height 17
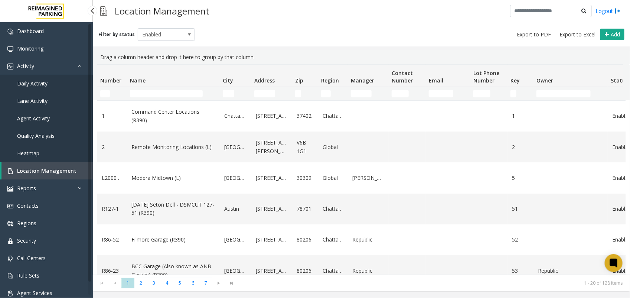
click at [46, 119] on span "Agent Activity" at bounding box center [33, 118] width 33 height 7
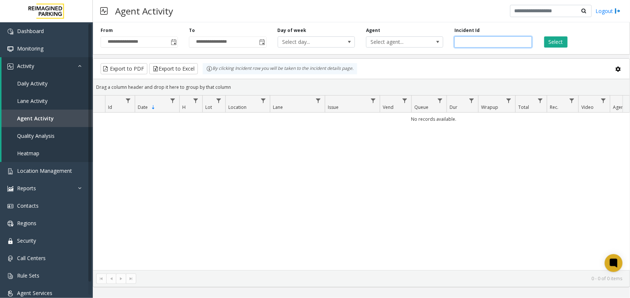
click at [463, 45] on input "number" at bounding box center [492, 41] width 77 height 11
paste input "*******"
type input "*******"
click at [559, 42] on button "Select" at bounding box center [555, 41] width 23 height 11
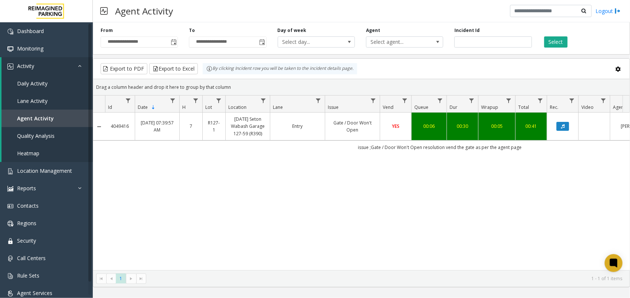
click at [247, 133] on link "[DATE] Seton Wabash Garage 127-59 (R390)" at bounding box center [247, 126] width 35 height 22
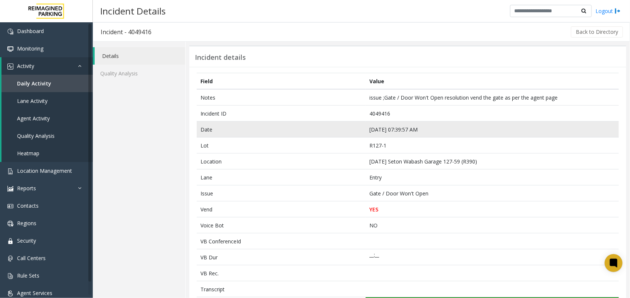
click at [382, 132] on td "[DATE] 07:39:57 AM" at bounding box center [492, 129] width 253 height 16
copy td "[DATE] 07:39:57 AM"
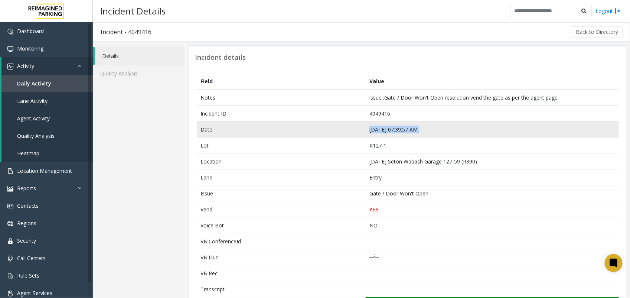
click at [375, 127] on td "[DATE] 07:39:57 AM" at bounding box center [492, 129] width 253 height 16
click at [387, 129] on td "[DATE] 07:39:57 AM" at bounding box center [492, 129] width 253 height 16
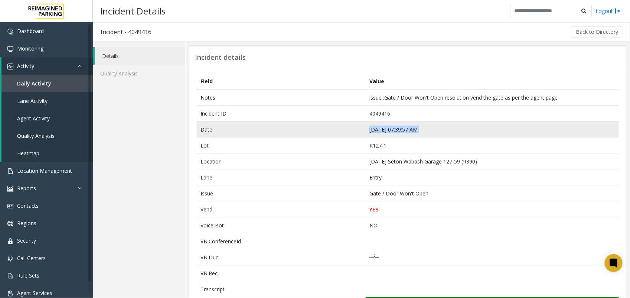
click at [387, 129] on td "[DATE] 07:39:57 AM" at bounding box center [492, 129] width 253 height 16
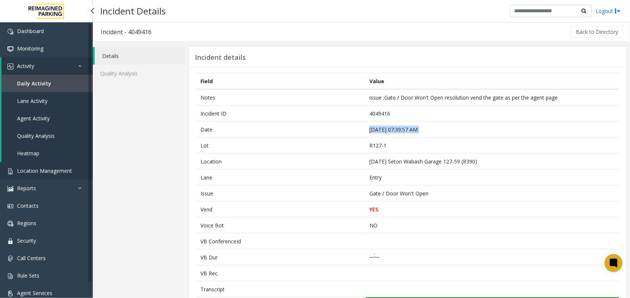
click at [52, 164] on link "Location Management" at bounding box center [46, 170] width 93 height 17
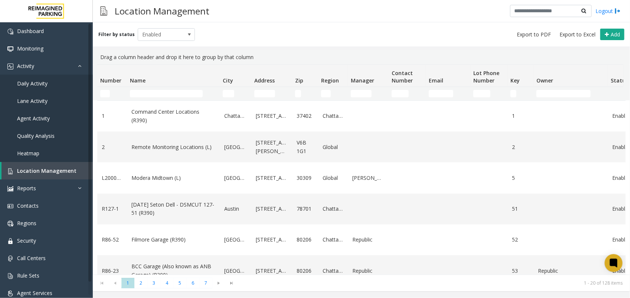
click at [182, 84] on th "Name" at bounding box center [173, 76] width 93 height 22
click at [173, 98] on td "Name Filter" at bounding box center [173, 93] width 93 height 13
click at [180, 94] on input "Name Filter" at bounding box center [166, 93] width 73 height 7
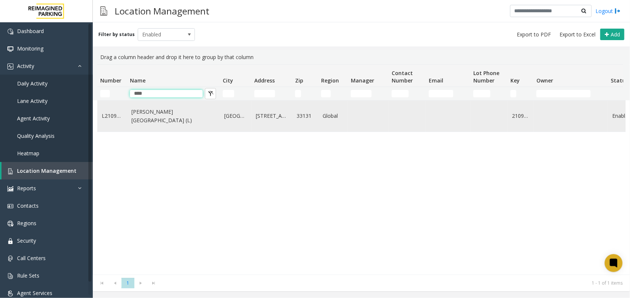
type input "****"
click at [161, 112] on link "[PERSON_NAME][GEOGRAPHIC_DATA] (L)" at bounding box center [173, 116] width 84 height 17
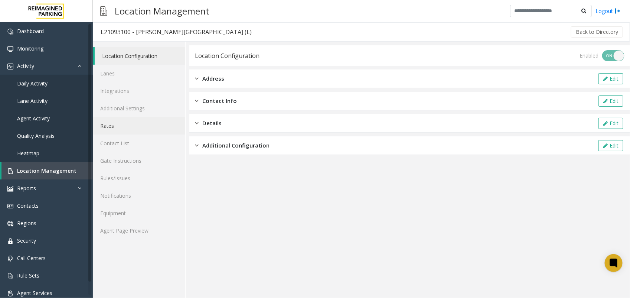
click at [120, 127] on link "Rates" at bounding box center [139, 125] width 92 height 17
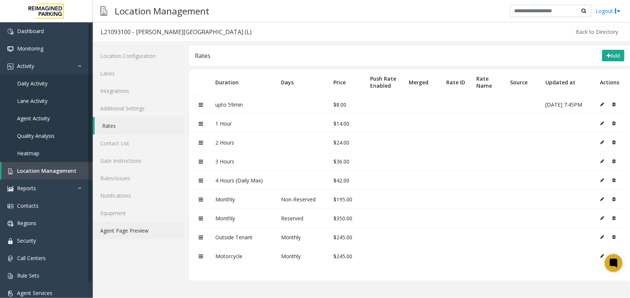
click at [136, 228] on link "Agent Page Preview" at bounding box center [139, 230] width 92 height 17
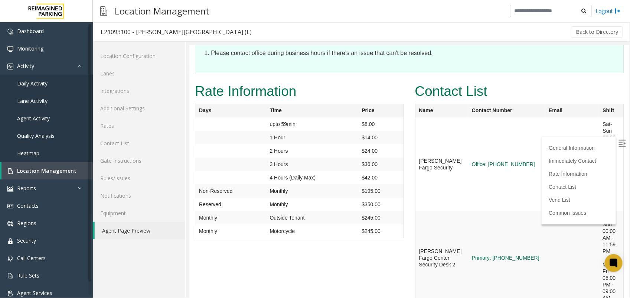
scroll to position [1207, 0]
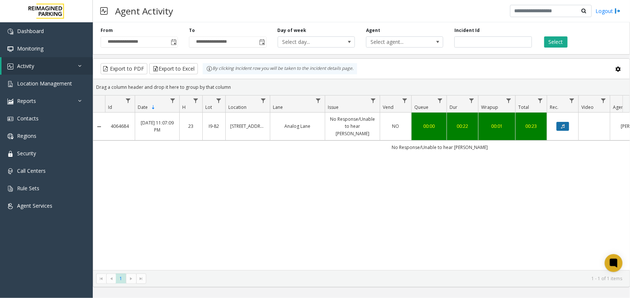
click at [565, 122] on button "Data table" at bounding box center [563, 126] width 13 height 9
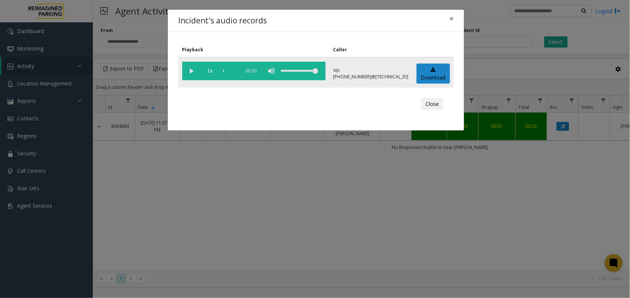
click at [192, 71] on vg-play-pause at bounding box center [191, 71] width 19 height 19
click at [144, 180] on div "Incident's audio records × Playback Caller 1x 00:00 sip:1030777900114165811148@…" at bounding box center [315, 149] width 630 height 298
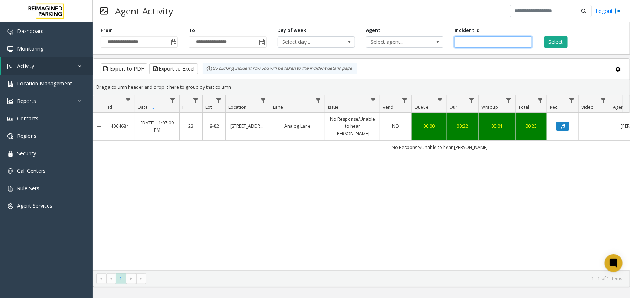
click at [463, 45] on input "number" at bounding box center [492, 41] width 77 height 11
paste input "*******"
click at [542, 42] on div "Select" at bounding box center [582, 37] width 88 height 20
click at [544, 41] on button "Select" at bounding box center [555, 41] width 23 height 11
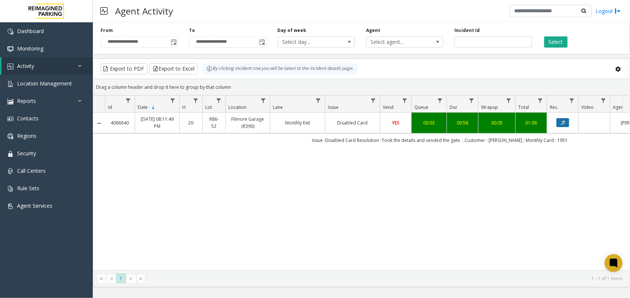
click at [560, 123] on button "Data table" at bounding box center [563, 122] width 13 height 9
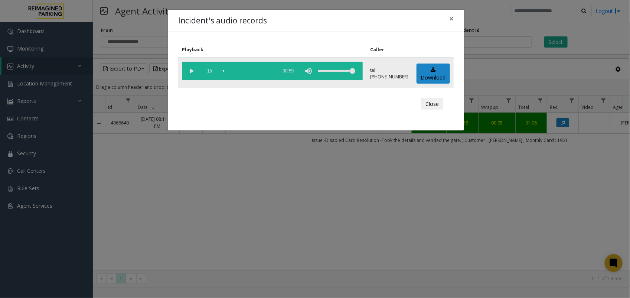
click at [190, 71] on vg-play-pause at bounding box center [191, 71] width 19 height 19
click at [239, 70] on div "scrub bar" at bounding box center [248, 71] width 50 height 19
click at [262, 70] on div "scrub bar" at bounding box center [248, 71] width 50 height 19
click at [257, 70] on div "scrub bar" at bounding box center [248, 71] width 50 height 19
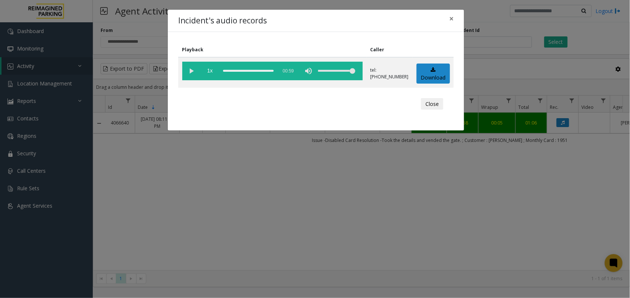
click at [353, 196] on div "Incident's audio records × Playback Caller 1x 00:59 tel:+10000529001 Download C…" at bounding box center [315, 149] width 630 height 298
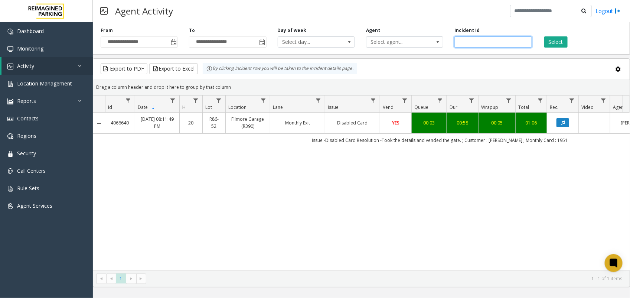
click at [466, 38] on input "*******" at bounding box center [492, 41] width 77 height 11
click at [462, 45] on input "*******" at bounding box center [492, 41] width 77 height 11
paste input "number"
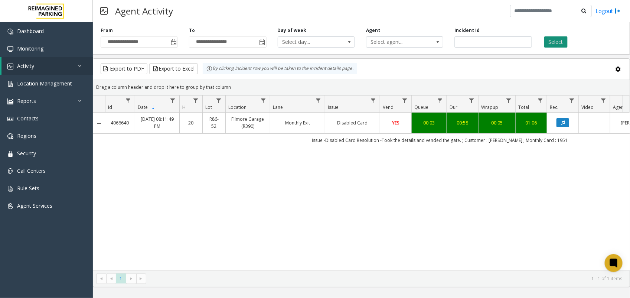
click at [555, 42] on button "Select" at bounding box center [555, 41] width 23 height 11
click at [563, 123] on icon "Data table" at bounding box center [563, 122] width 4 height 4
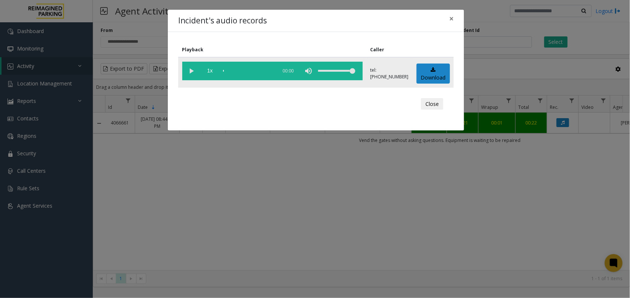
click at [193, 75] on vg-play-pause at bounding box center [191, 71] width 19 height 19
click at [498, 86] on div "Incident's audio records × Playback Caller 1x 00:23 tel:+10905349004 Download C…" at bounding box center [315, 149] width 630 height 298
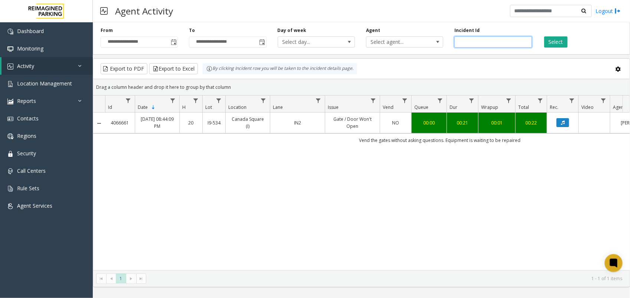
click at [465, 38] on input "*******" at bounding box center [492, 41] width 77 height 11
paste input "number"
type input "*******"
click at [550, 46] on button "Select" at bounding box center [555, 41] width 23 height 11
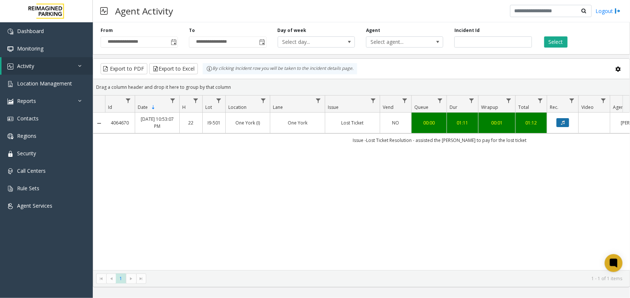
click at [563, 123] on icon "Data table" at bounding box center [563, 122] width 4 height 4
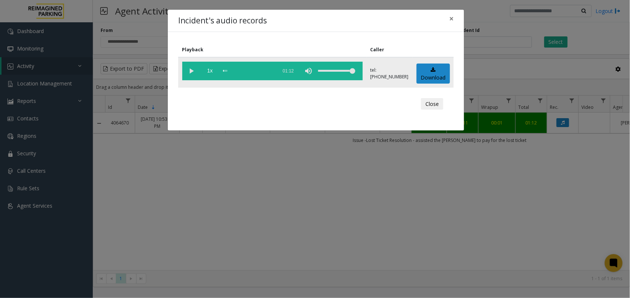
click at [196, 70] on vg-play-pause at bounding box center [191, 71] width 19 height 19
click at [241, 69] on div "scrub bar" at bounding box center [248, 71] width 50 height 19
click at [238, 69] on div "scrub bar" at bounding box center [248, 71] width 50 height 19
click at [195, 71] on vg-play-pause at bounding box center [191, 71] width 19 height 19
click at [316, 159] on div "Incident's audio records × Playback Caller 1x 01:12 tel:29050190014165940805 Do…" at bounding box center [315, 149] width 630 height 298
